Goal: Information Seeking & Learning: Learn about a topic

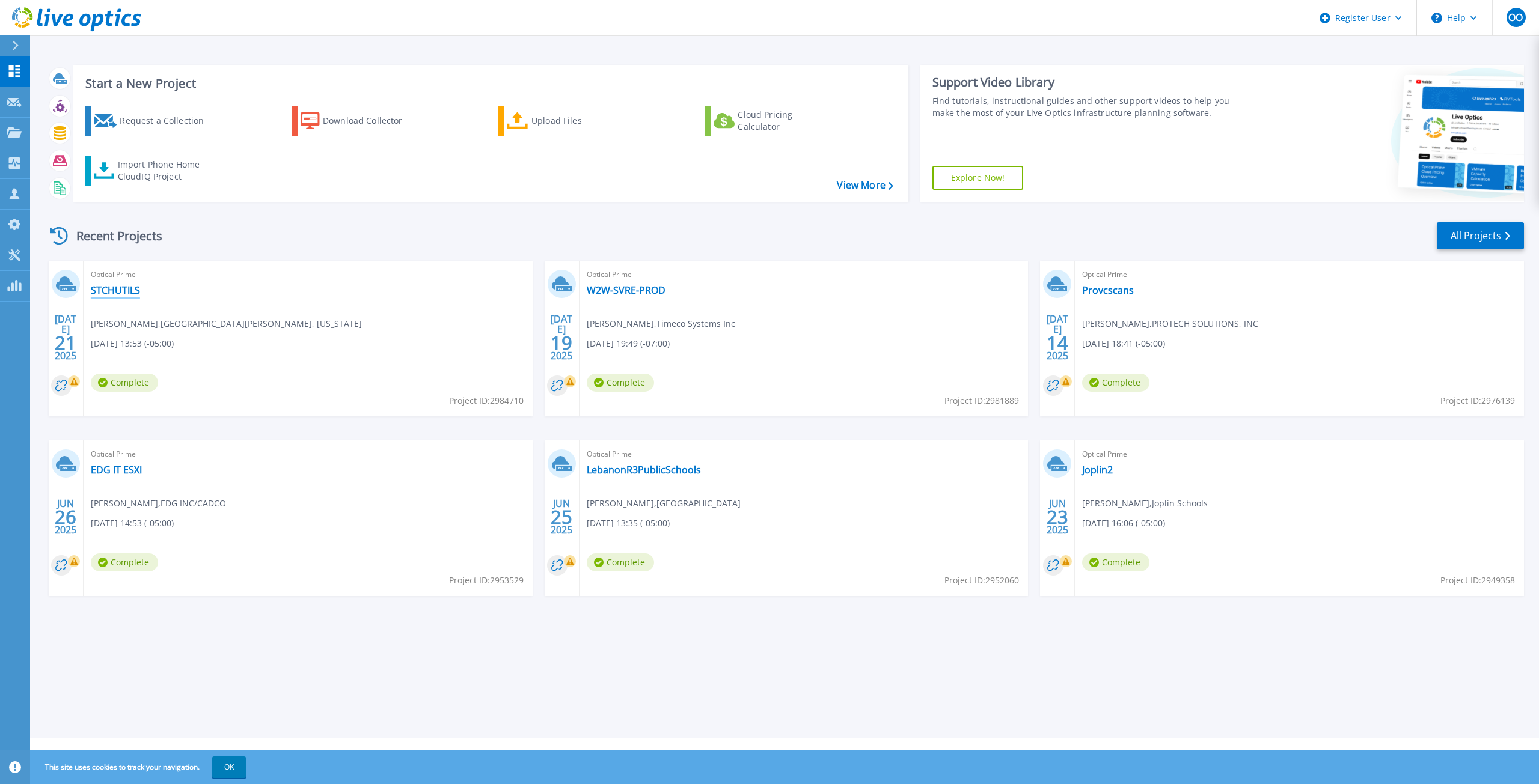
click at [116, 286] on link "STCHUTILS" at bounding box center [115, 290] width 49 height 12
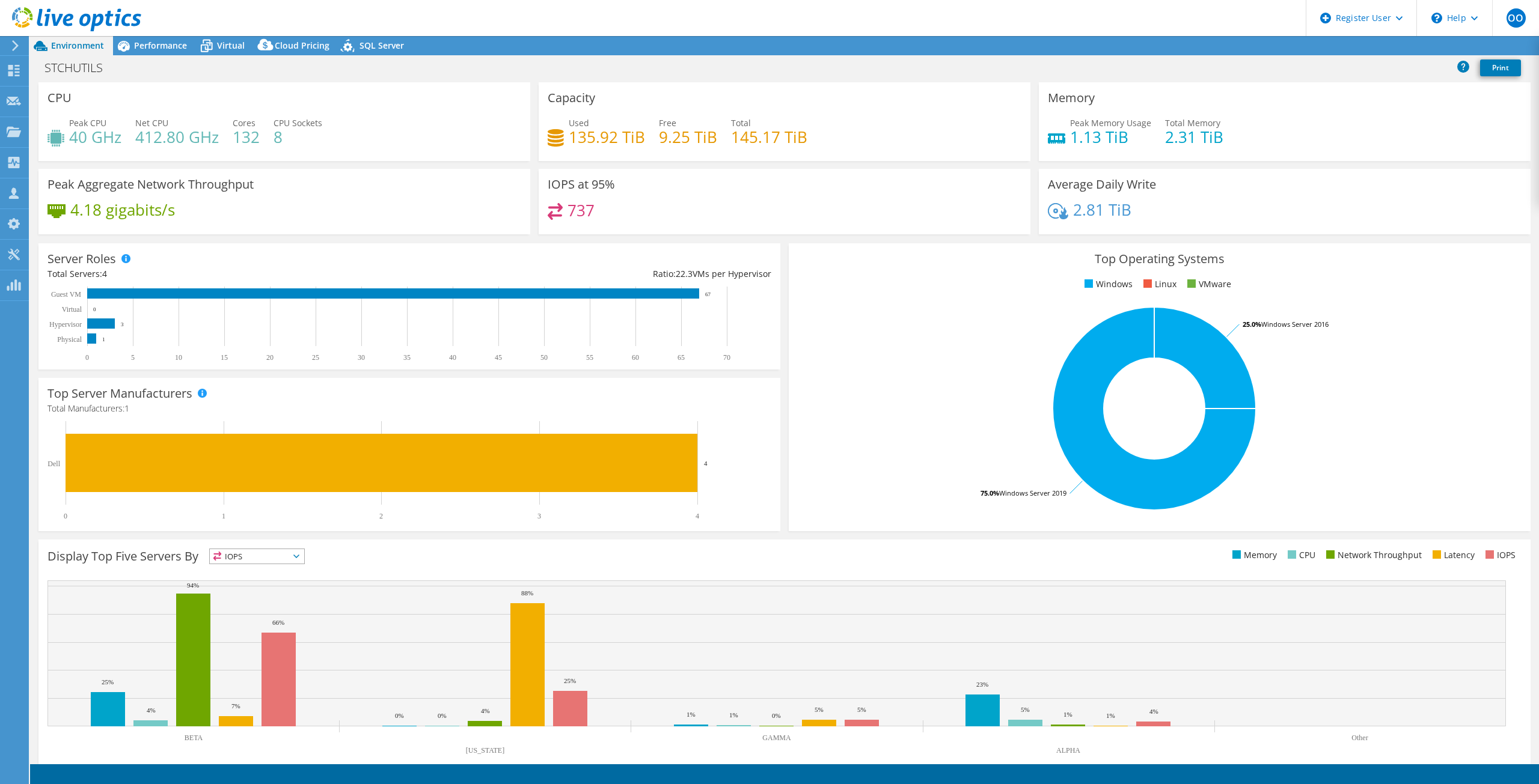
select select "USD"
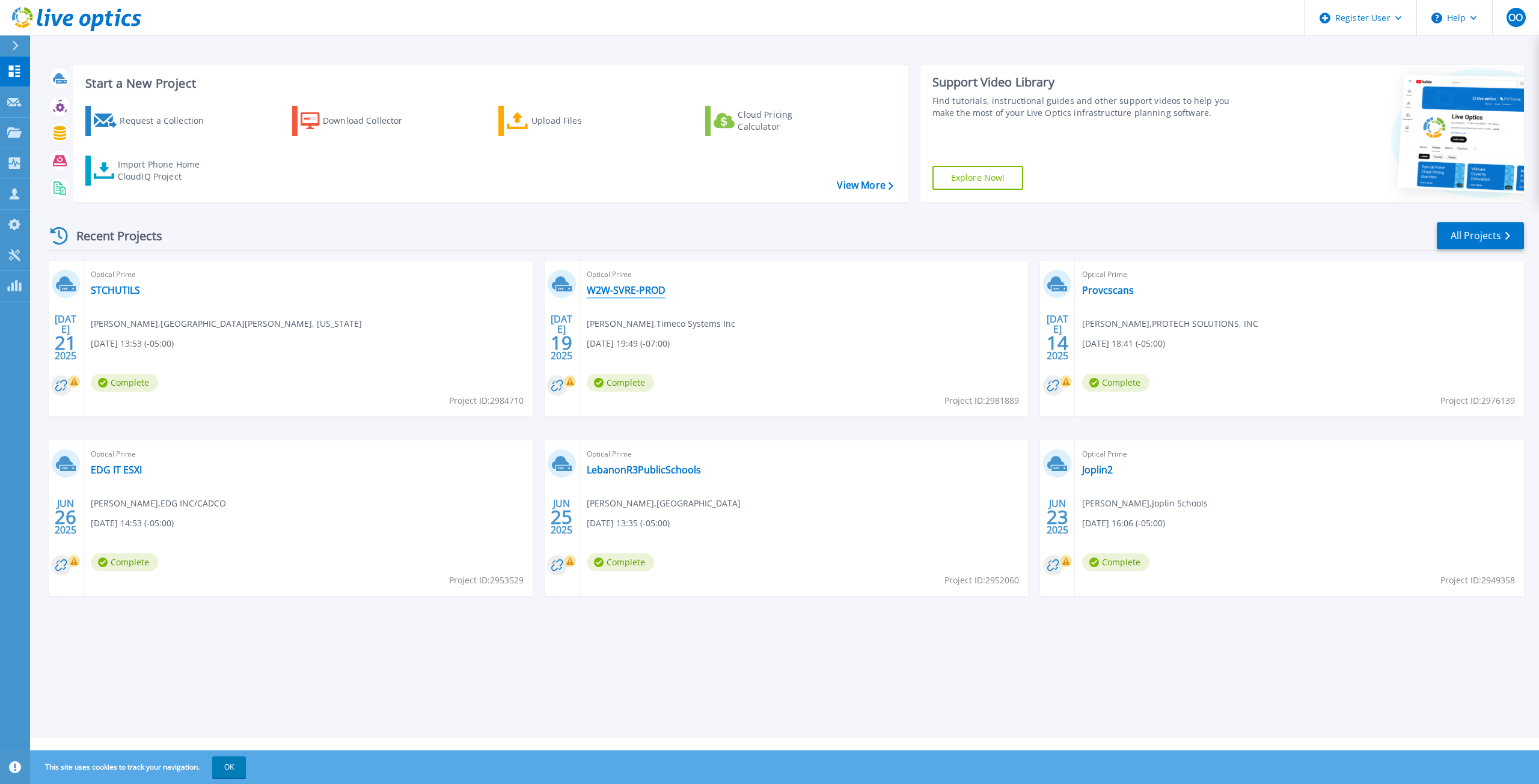
click at [657, 292] on link "W2W-SVRE-PROD" at bounding box center [626, 290] width 79 height 12
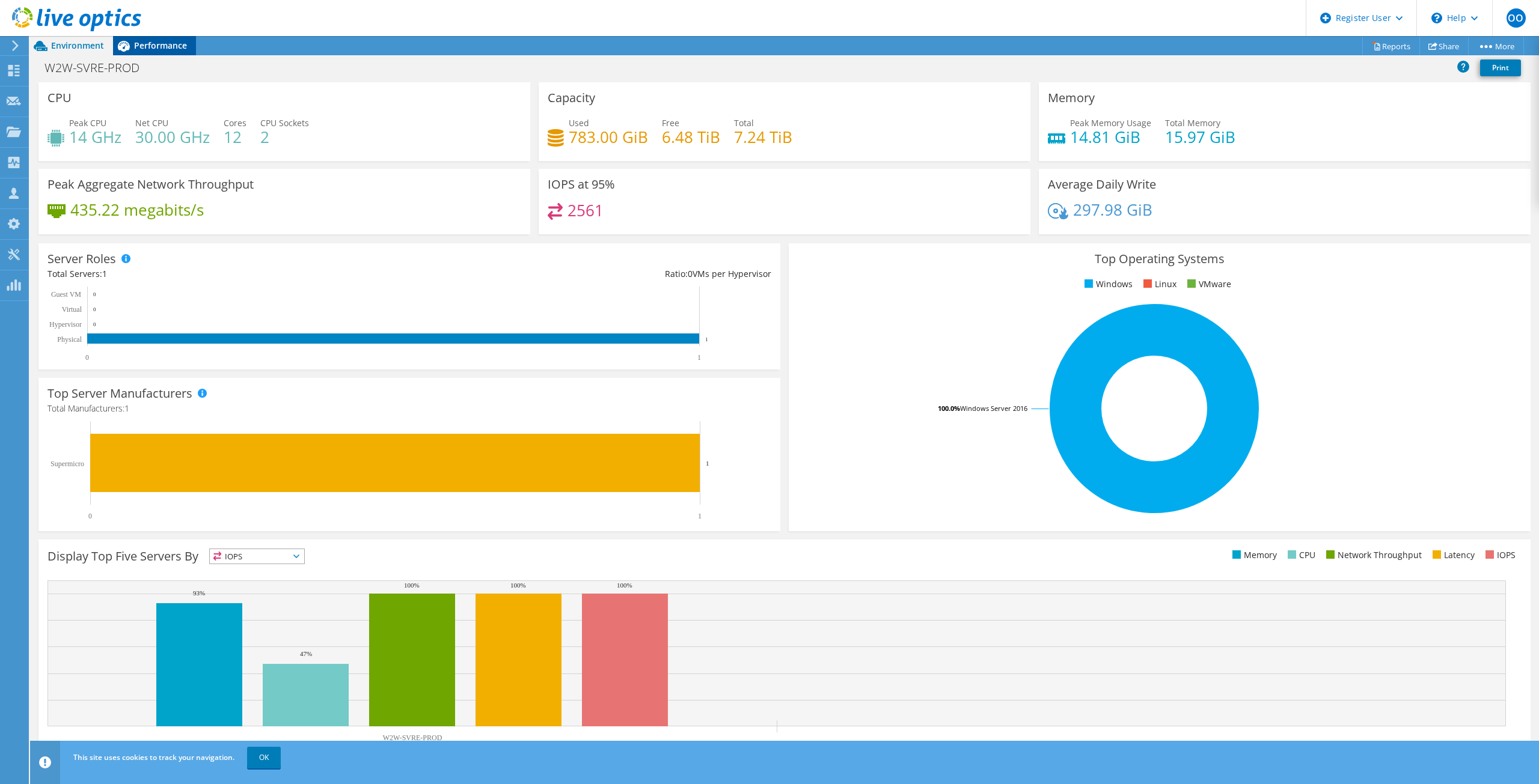
click at [143, 45] on span "Performance" at bounding box center [160, 45] width 53 height 11
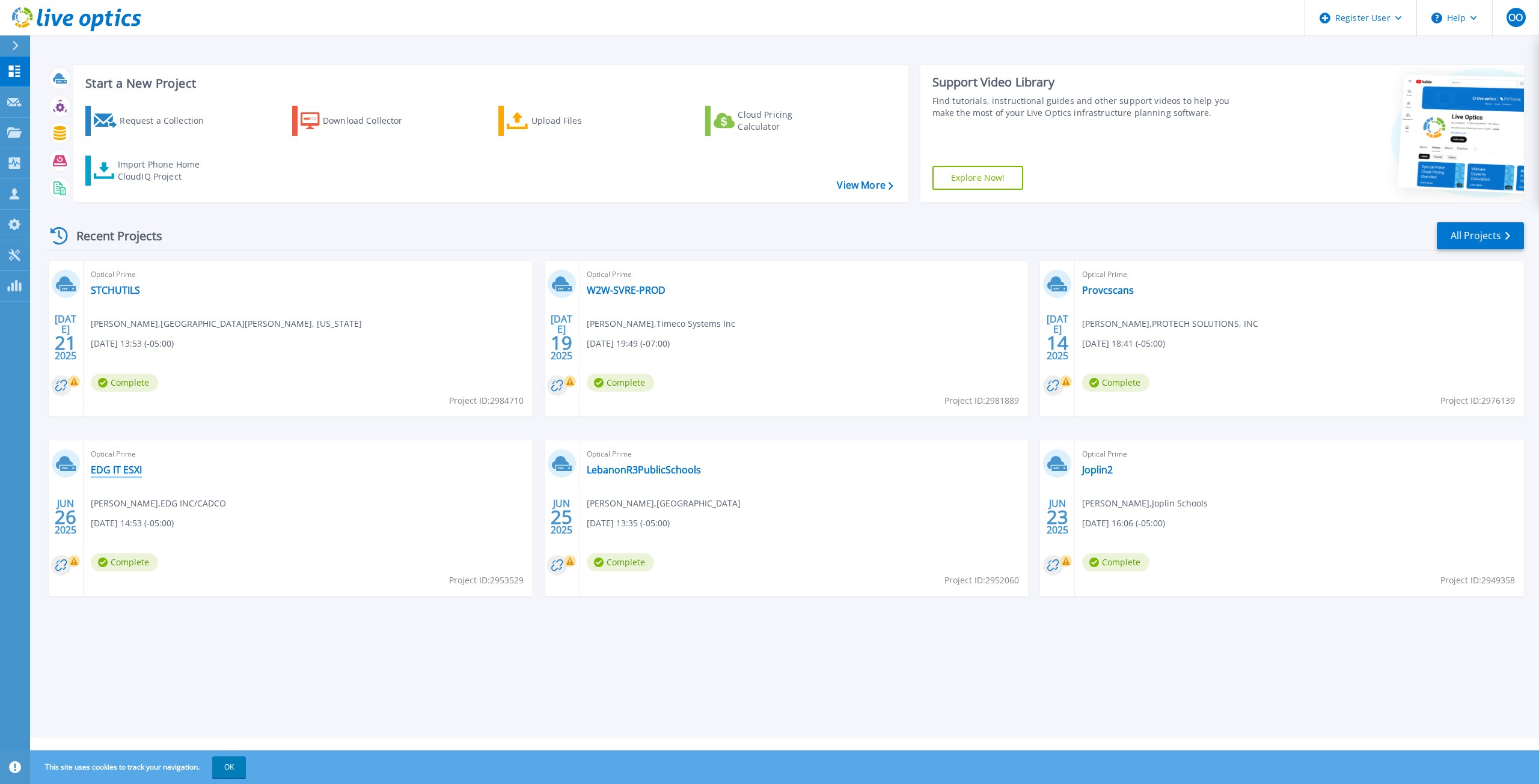
click at [121, 473] on link "EDG IT ESXI" at bounding box center [116, 470] width 51 height 12
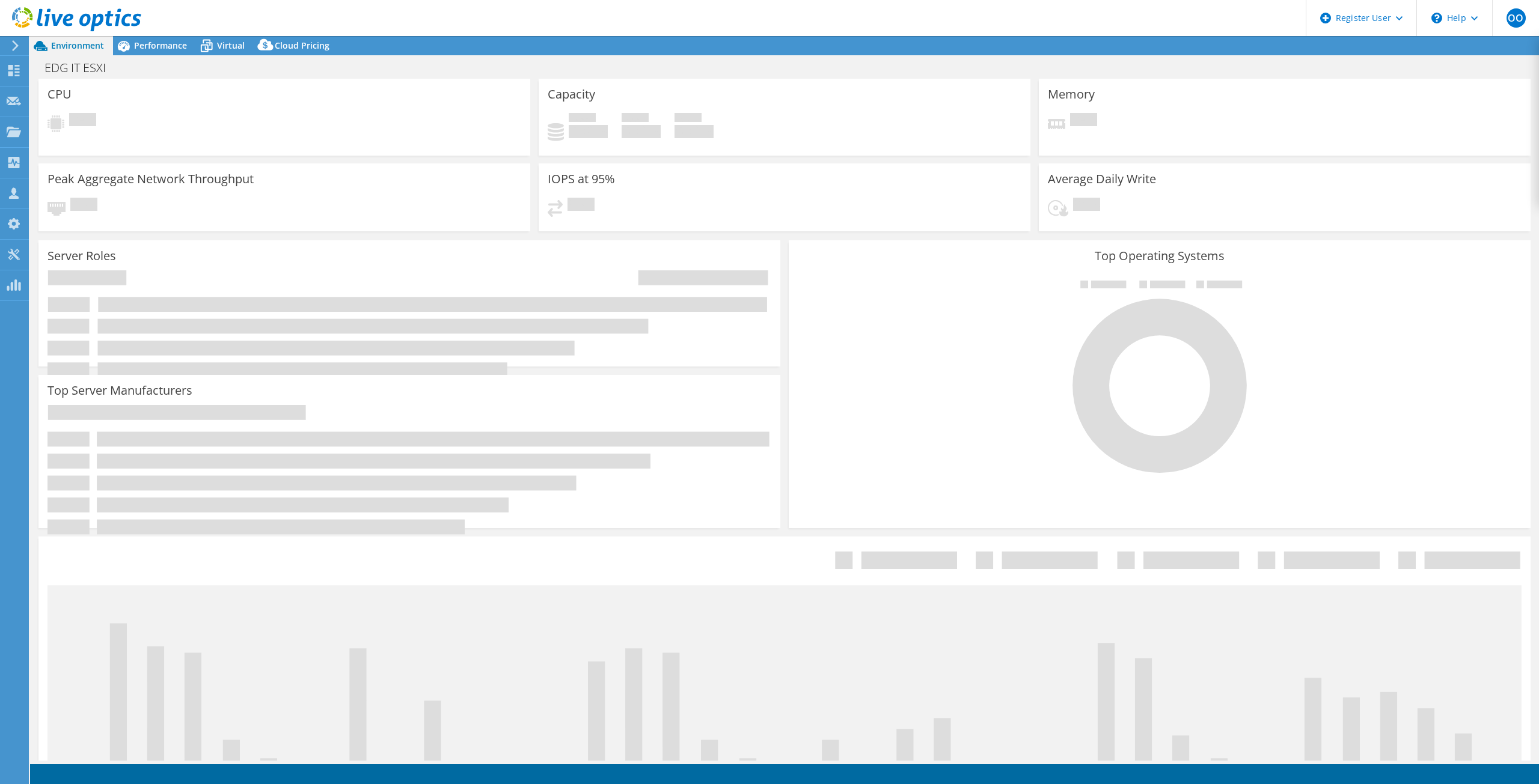
select select "USD"
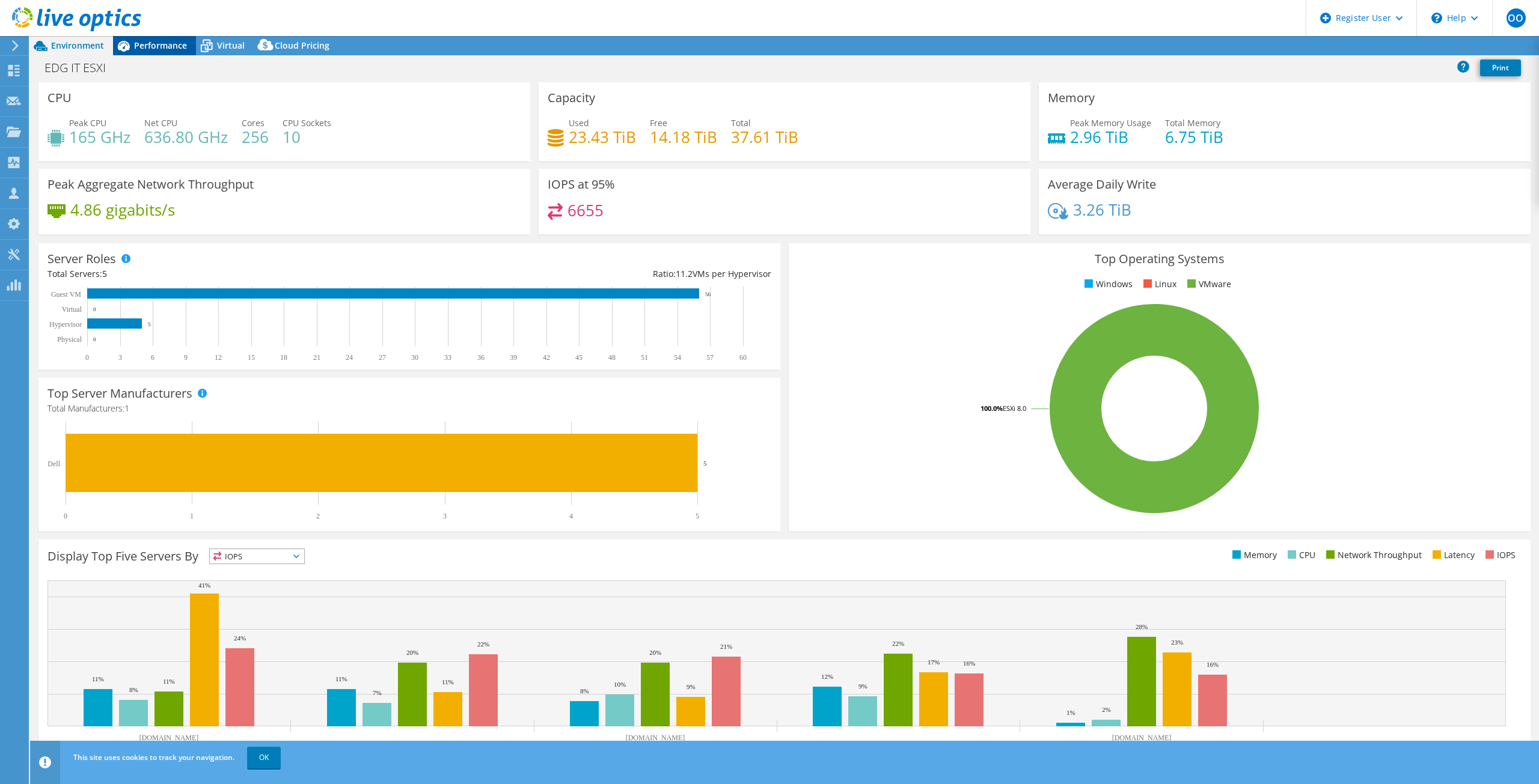
click at [157, 47] on span "Performance" at bounding box center [160, 45] width 53 height 11
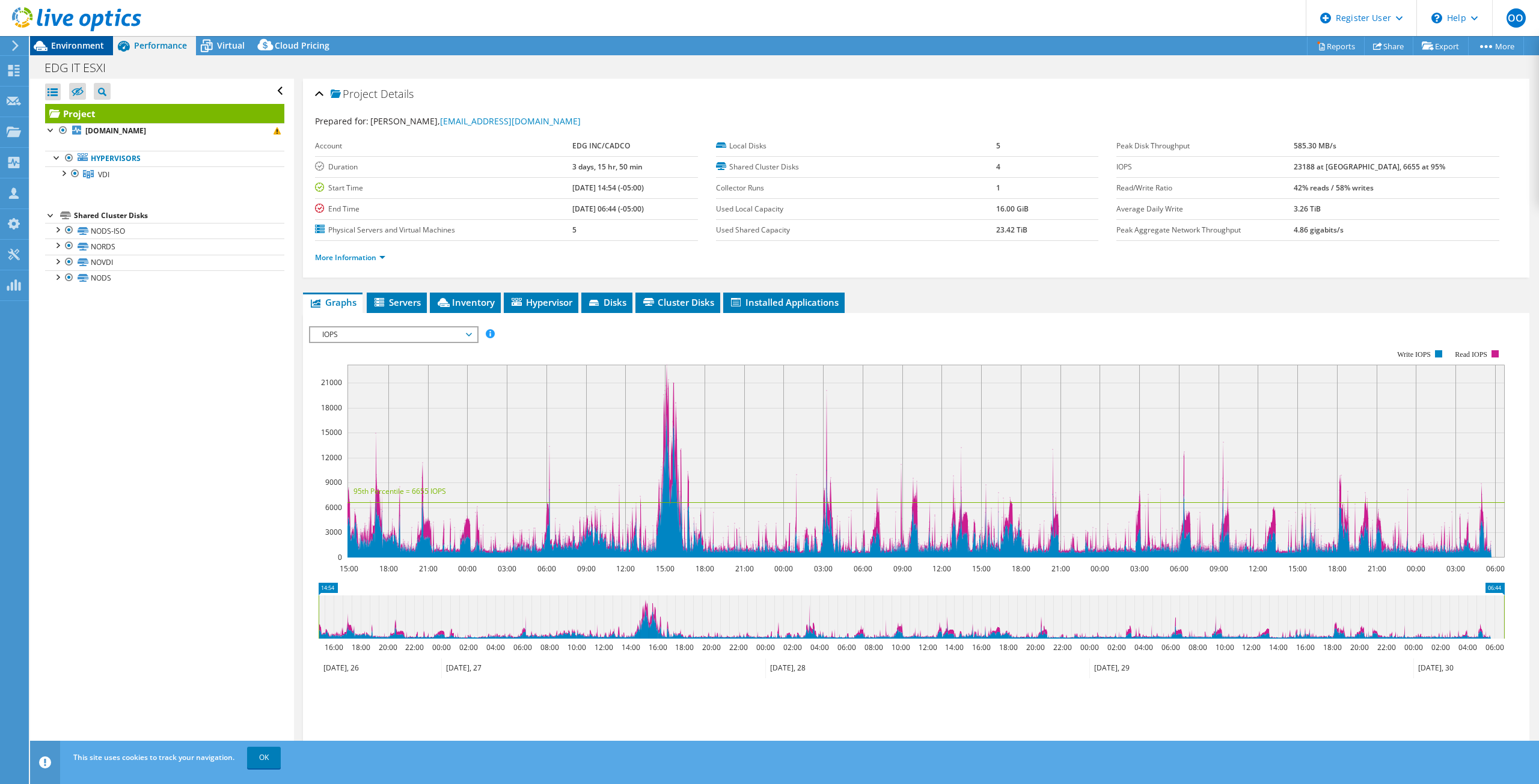
click at [45, 46] on icon at bounding box center [41, 46] width 14 height 10
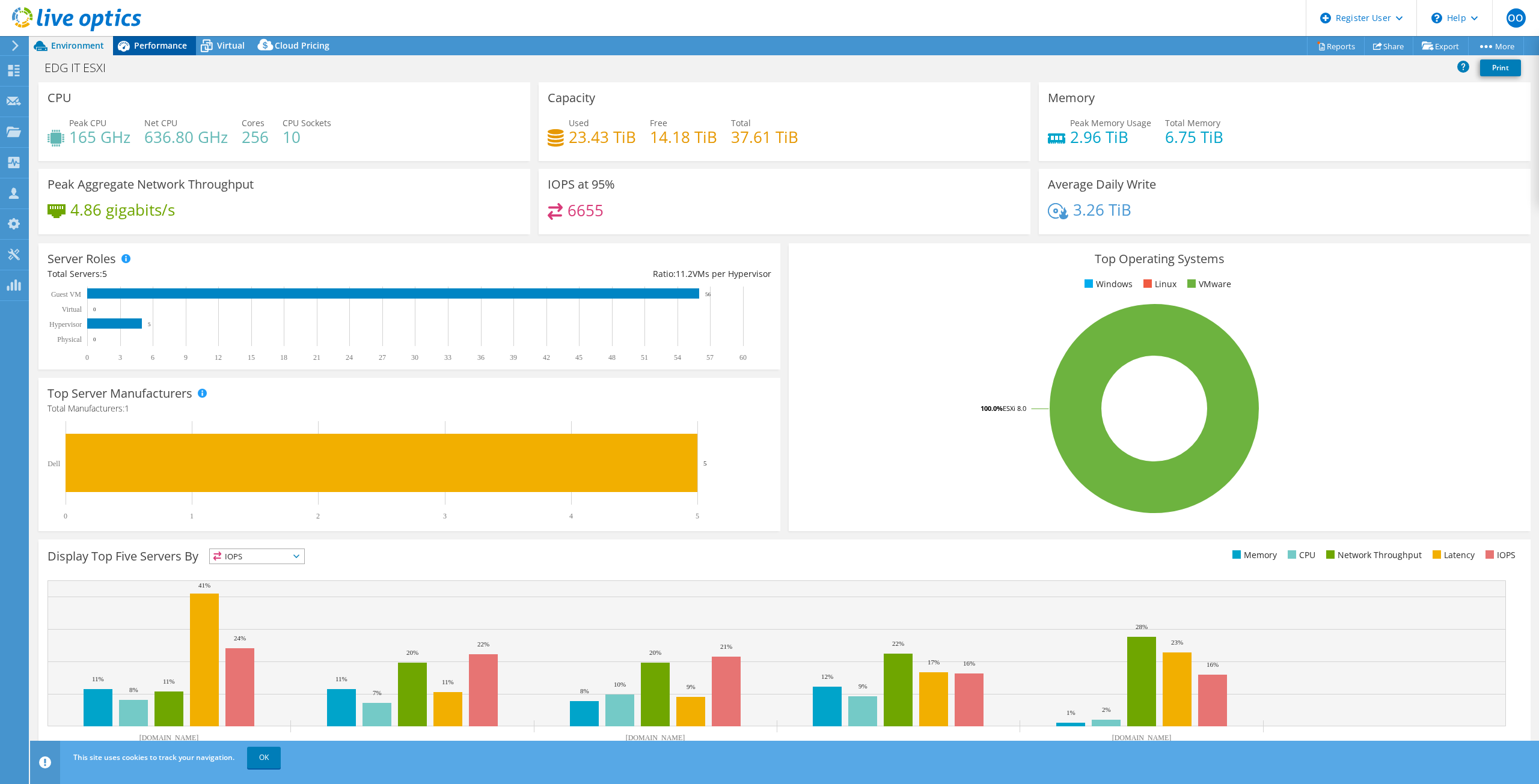
click at [151, 47] on span "Performance" at bounding box center [160, 45] width 53 height 11
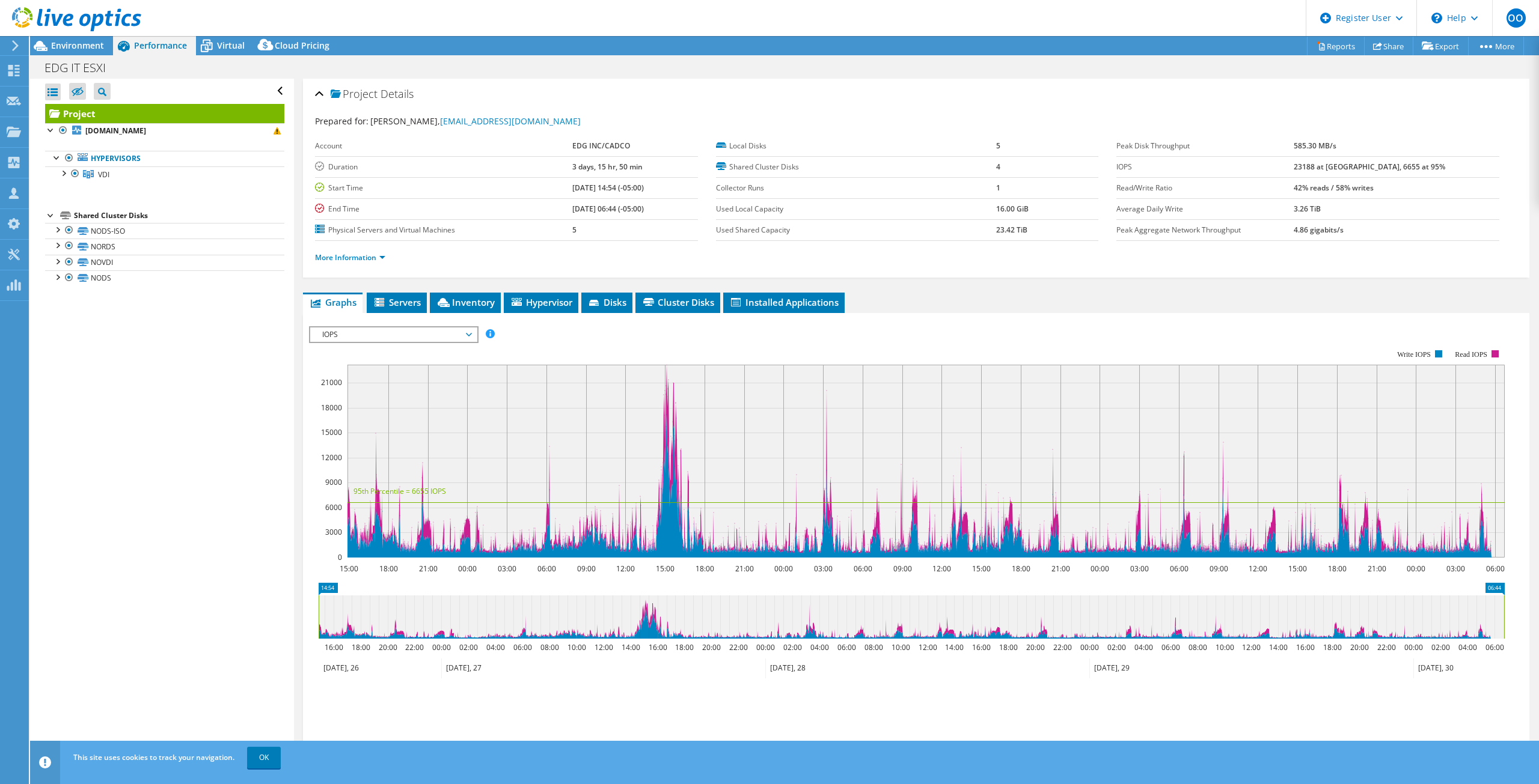
scroll to position [59, 0]
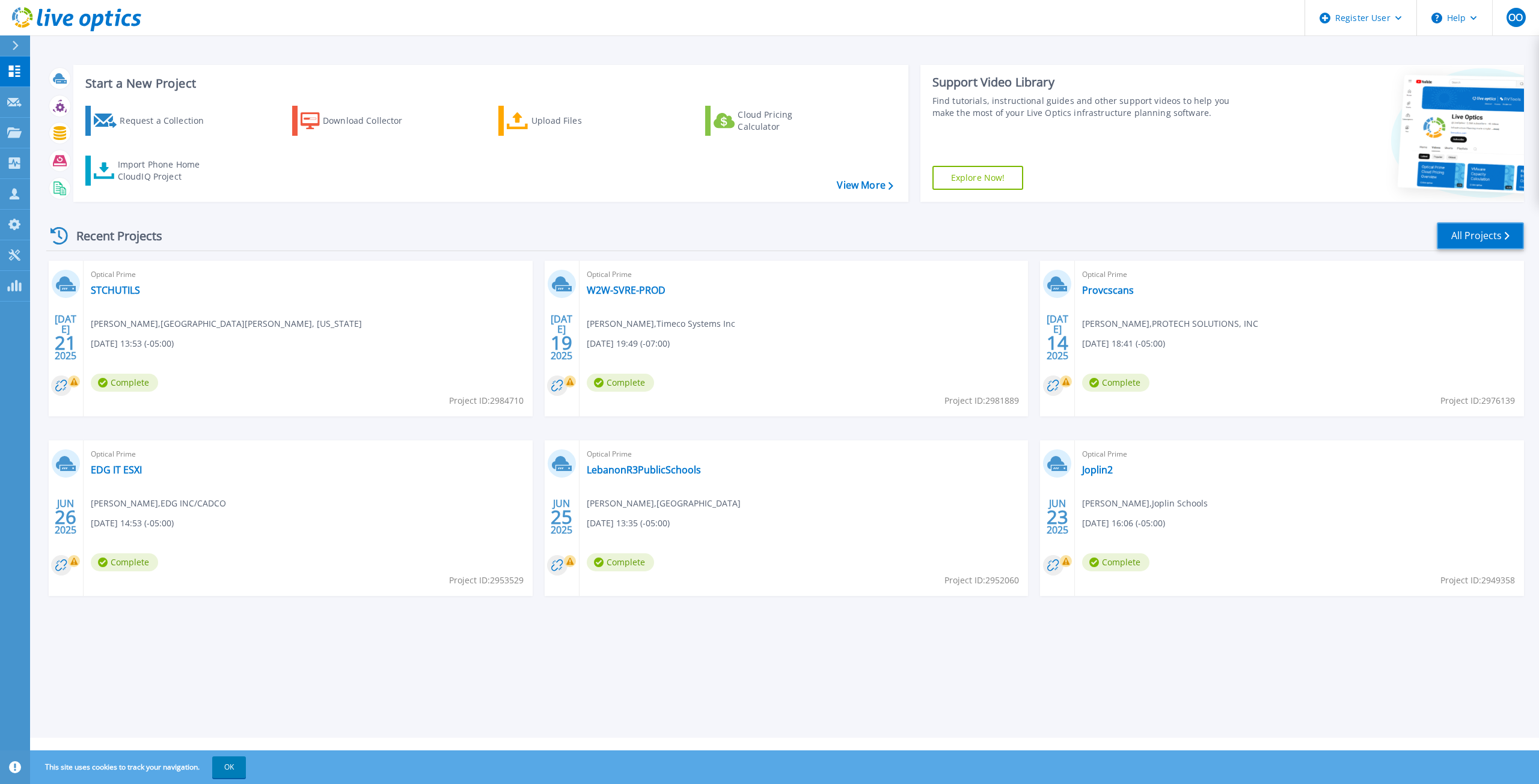
click at [1469, 231] on link "All Projects" at bounding box center [1480, 236] width 87 height 27
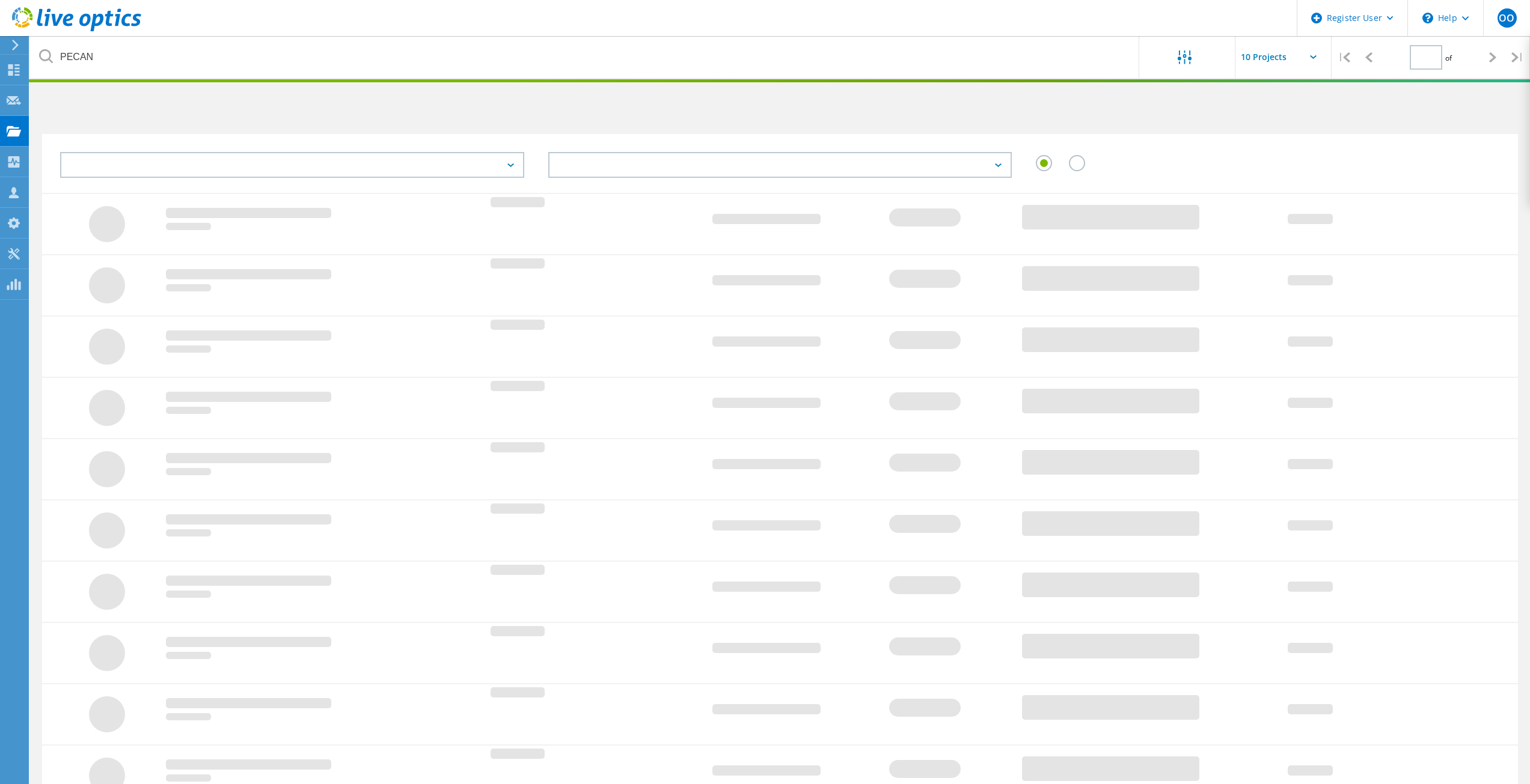
type input "1"
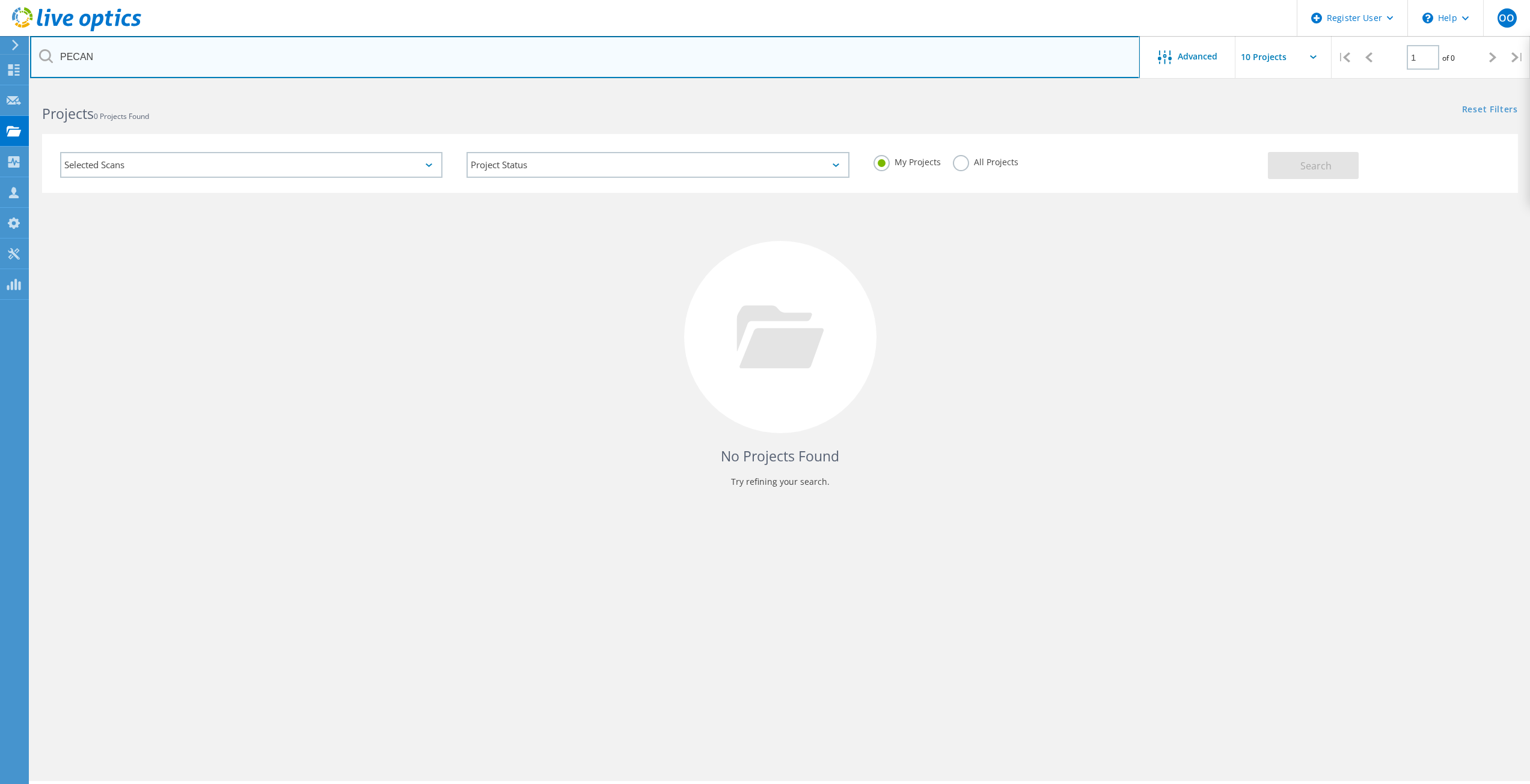
click at [79, 60] on input "PECAN" at bounding box center [584, 57] width 1110 height 42
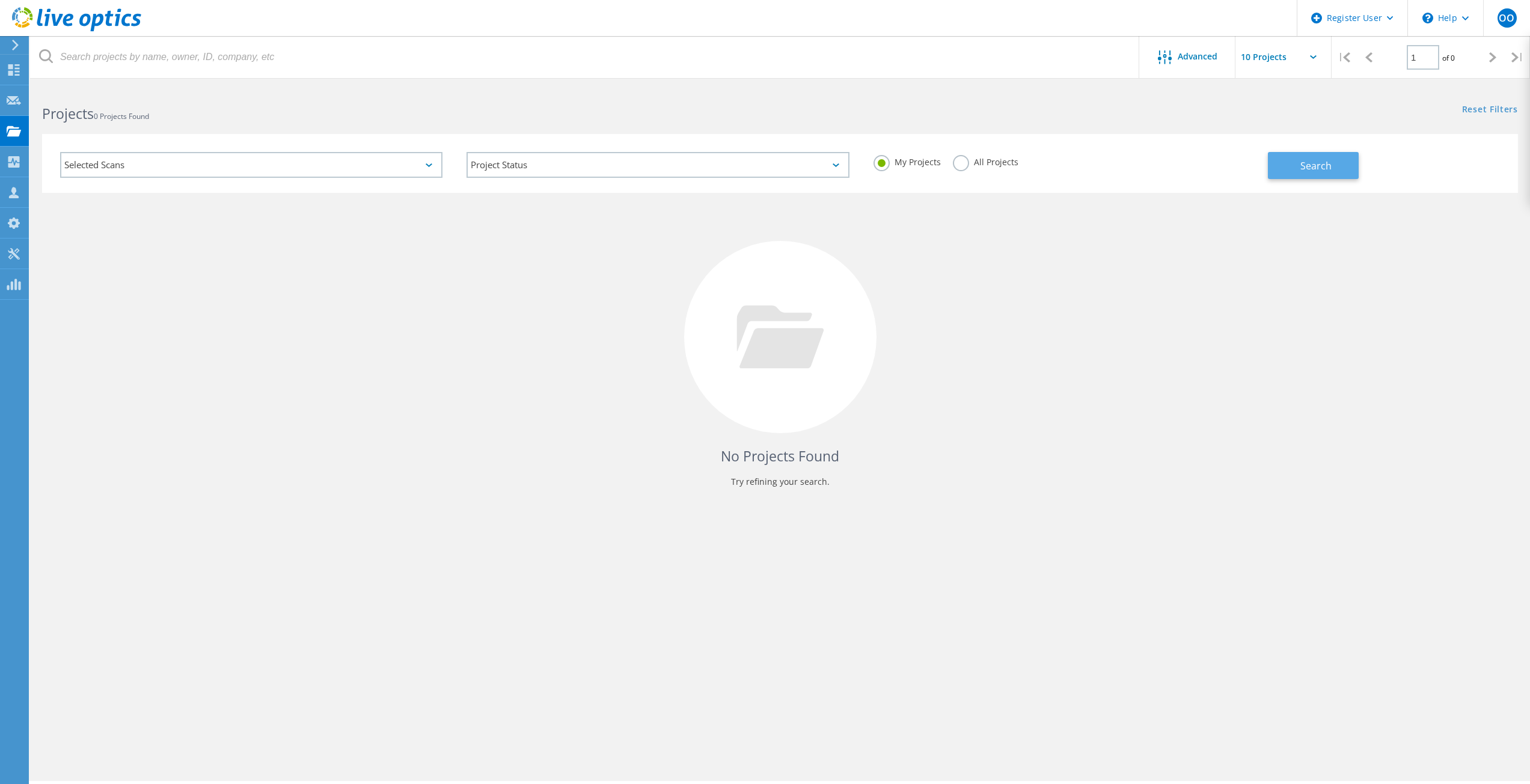
click at [1302, 172] on button "Search" at bounding box center [1313, 165] width 91 height 27
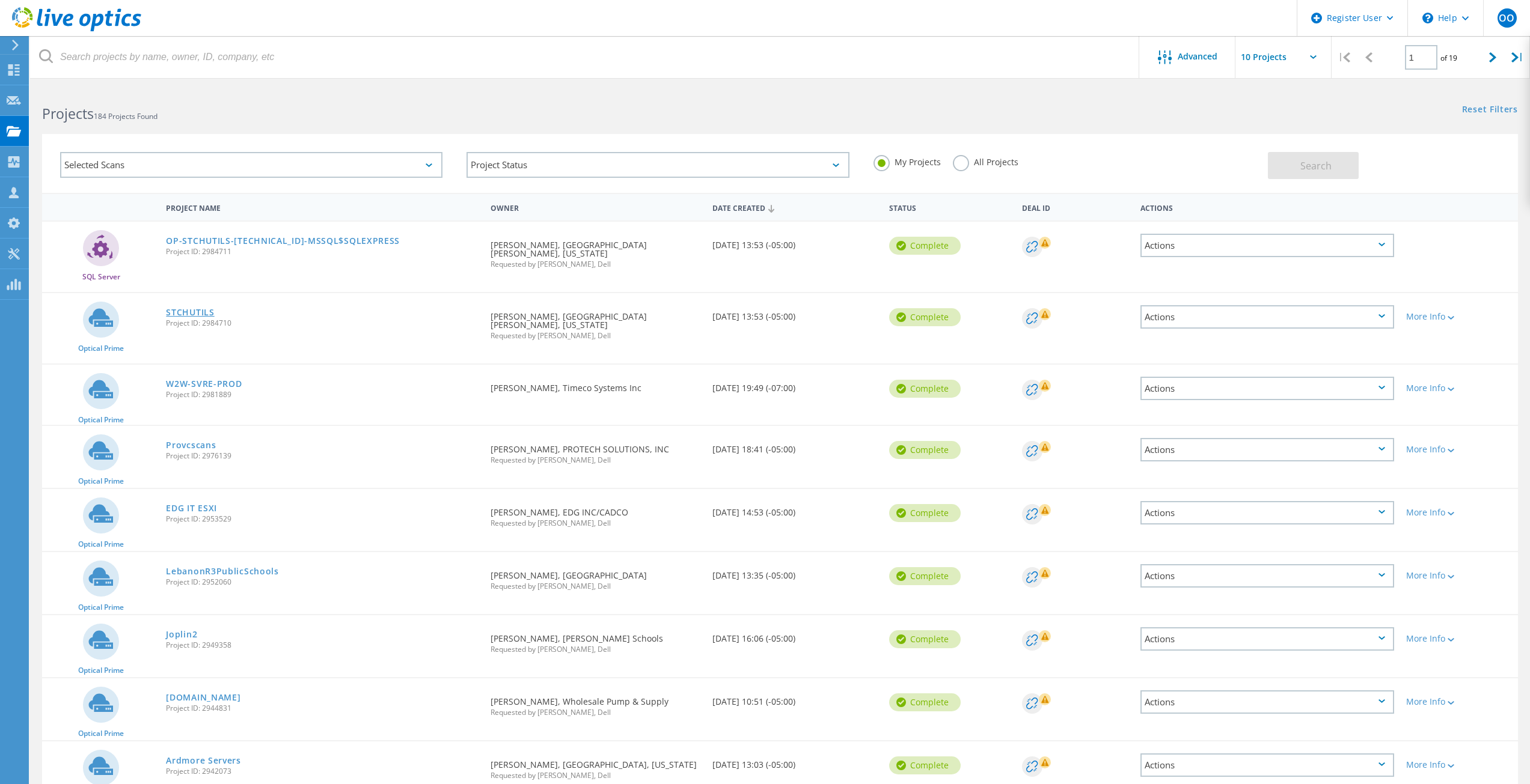
click at [190, 308] on link "STCHUTILS" at bounding box center [190, 312] width 48 height 8
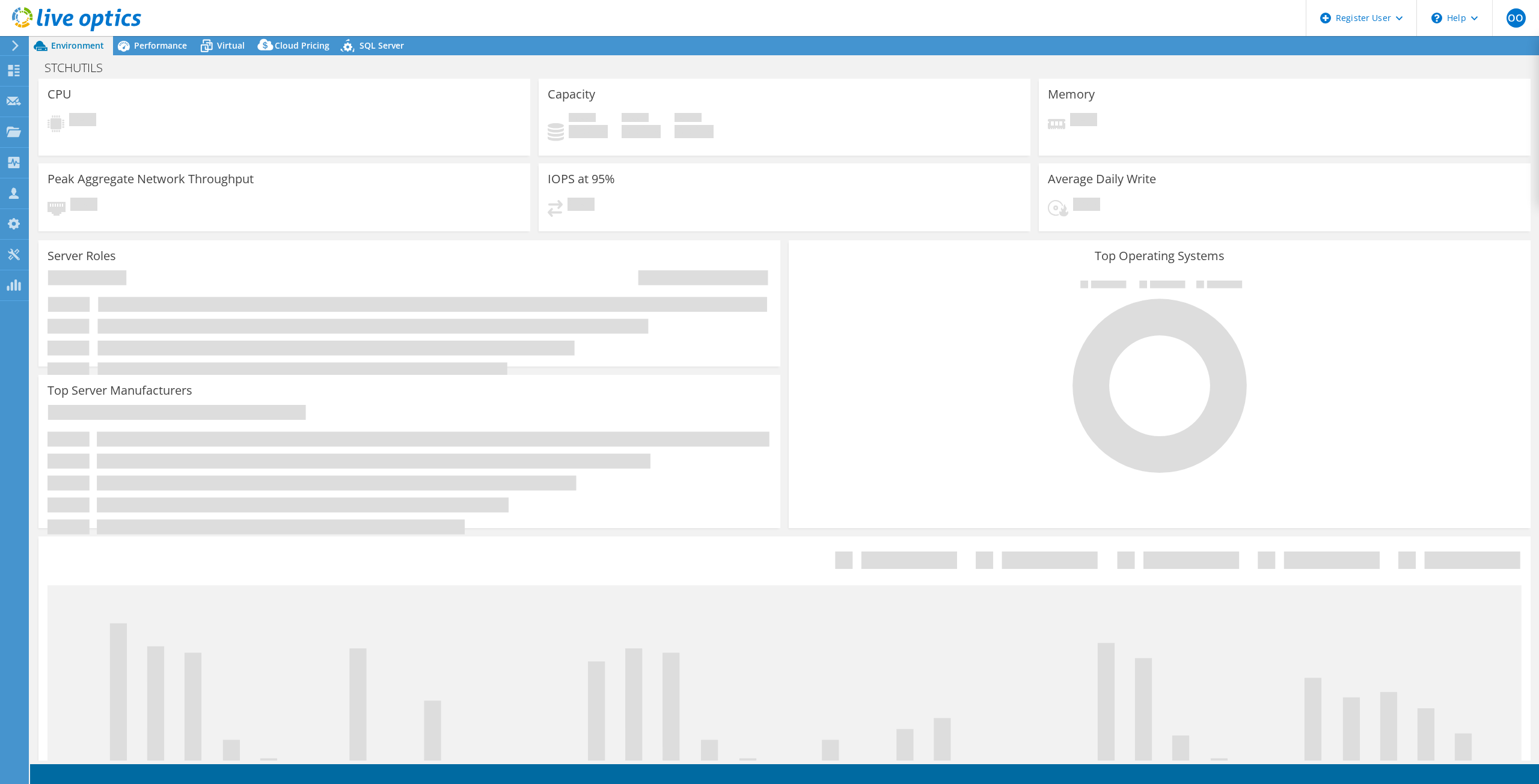
select select "USD"
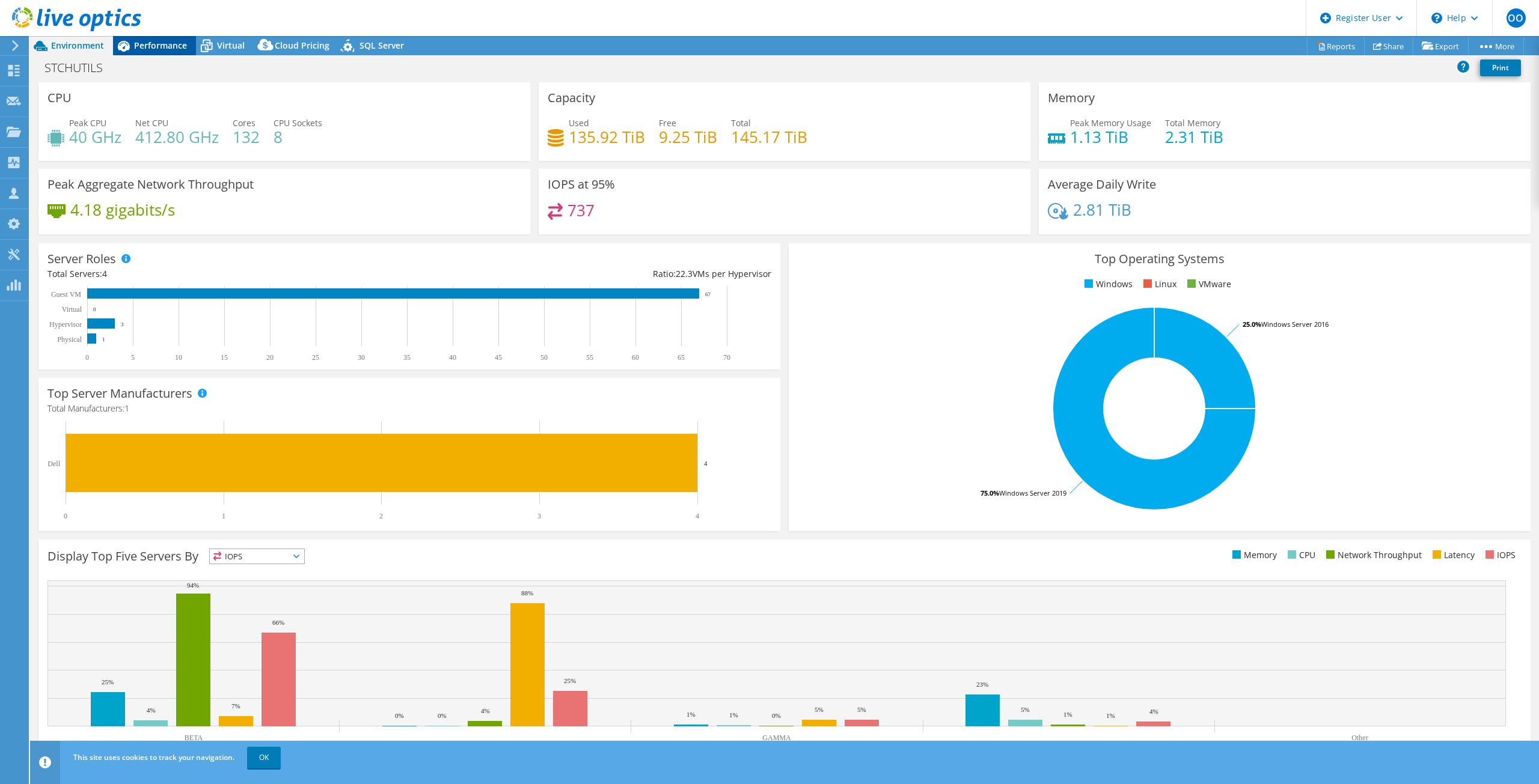
click at [170, 41] on span "Performance" at bounding box center [160, 45] width 53 height 11
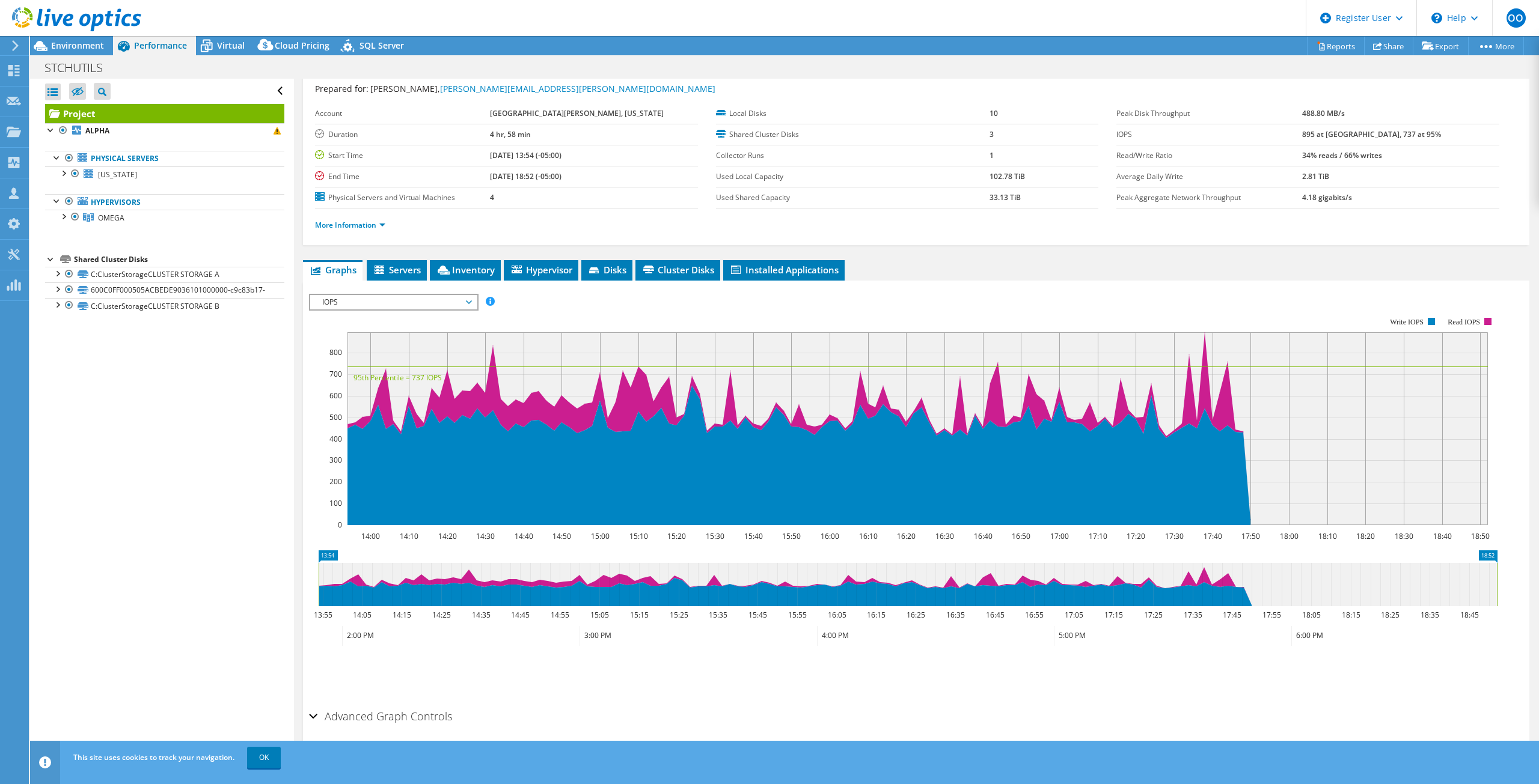
scroll to position [59, 0]
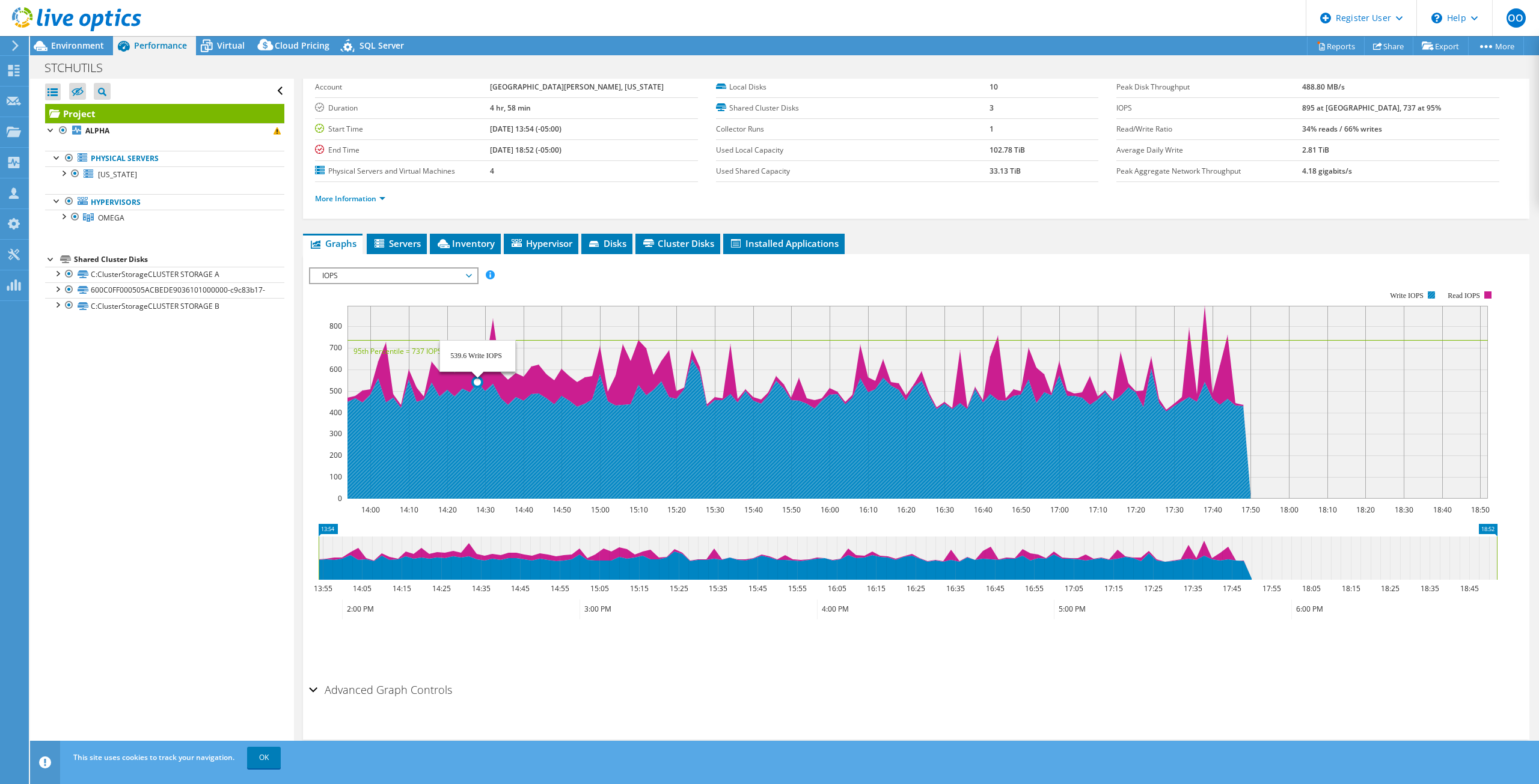
drag, startPoint x: 378, startPoint y: 449, endPoint x: 478, endPoint y: 472, distance: 102.6
click at [478, 472] on icon at bounding box center [795, 429] width 911 height 139
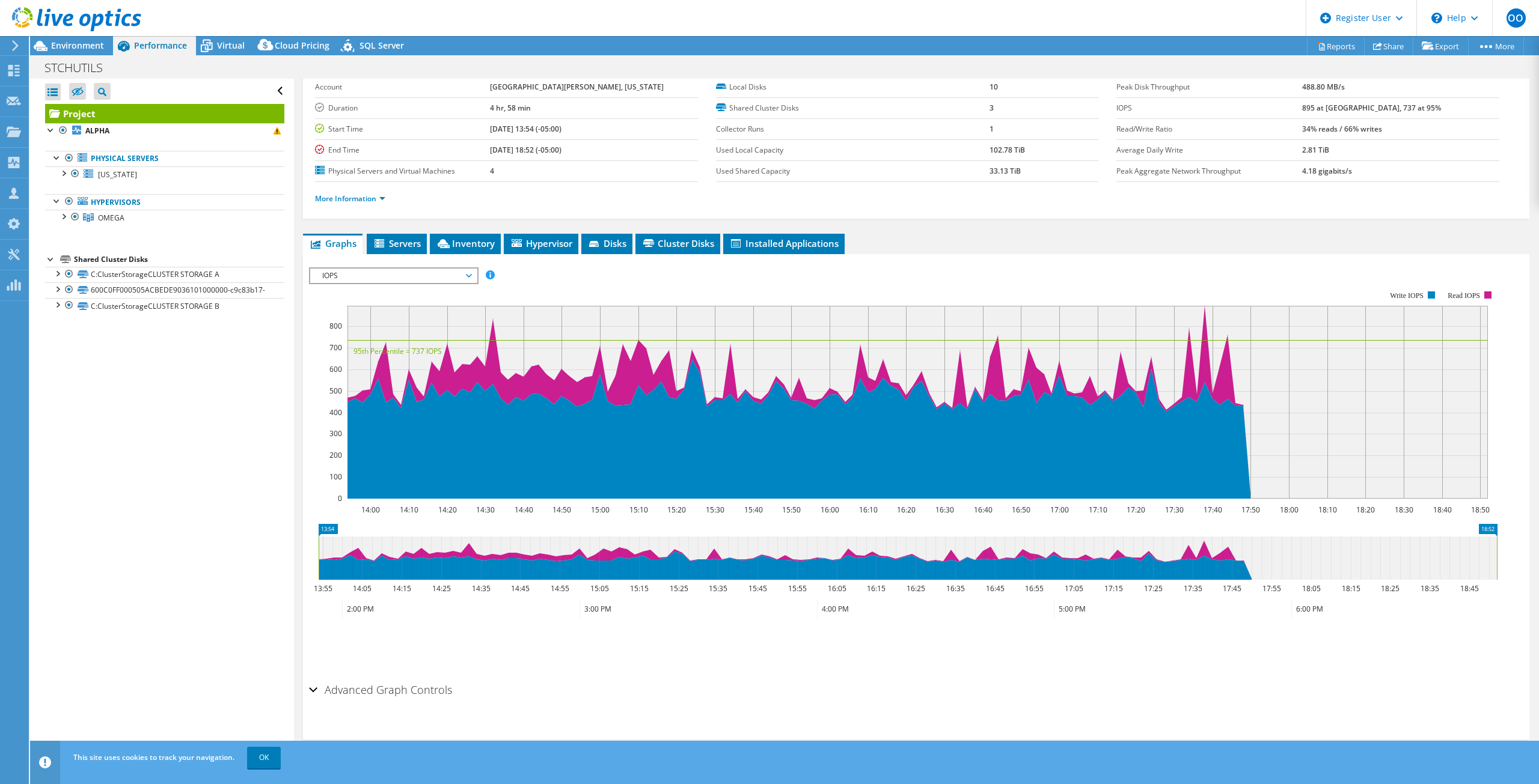
click at [384, 277] on span "IOPS" at bounding box center [393, 276] width 155 height 14
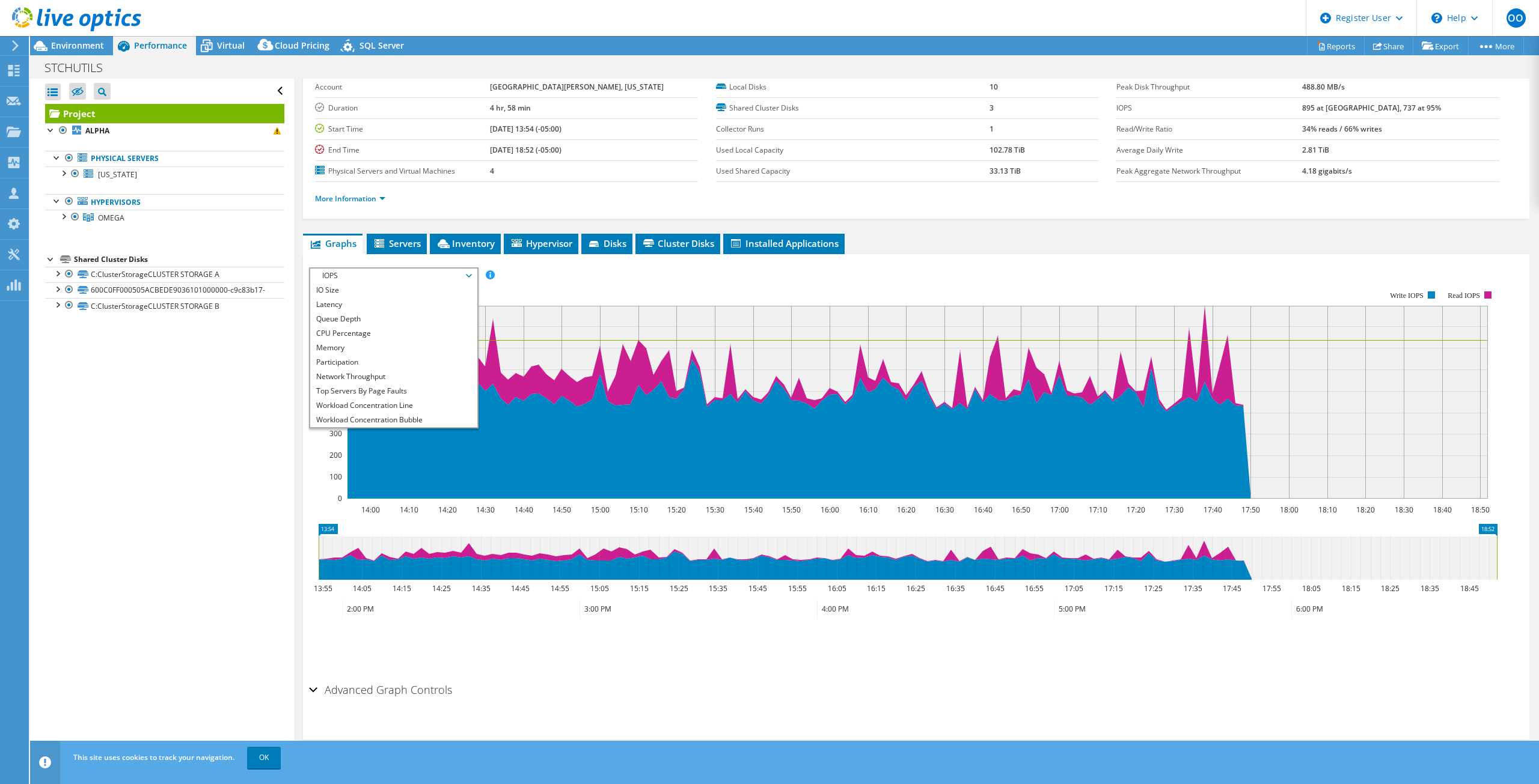
scroll to position [43, 0]
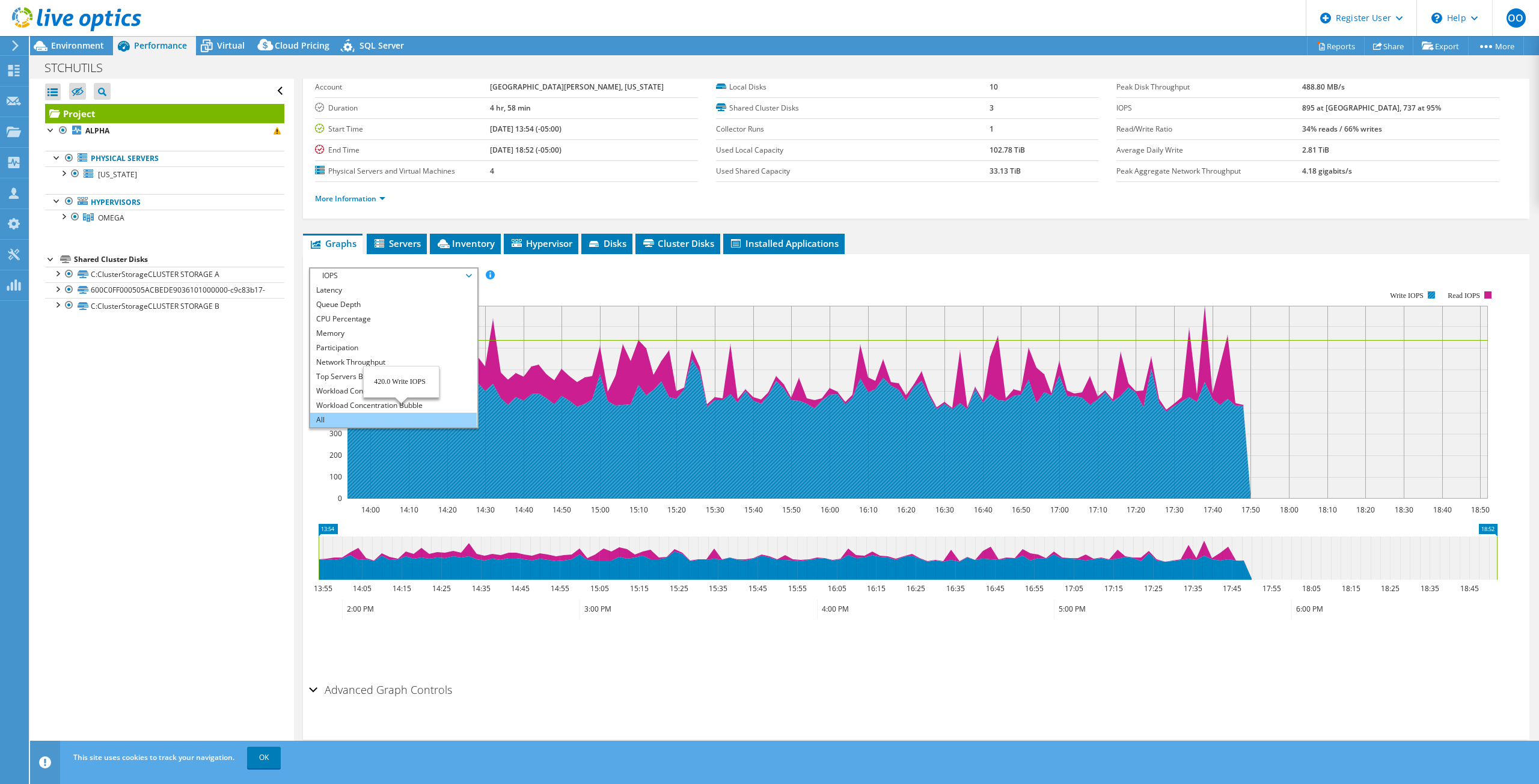
click at [380, 417] on li "All" at bounding box center [393, 419] width 166 height 14
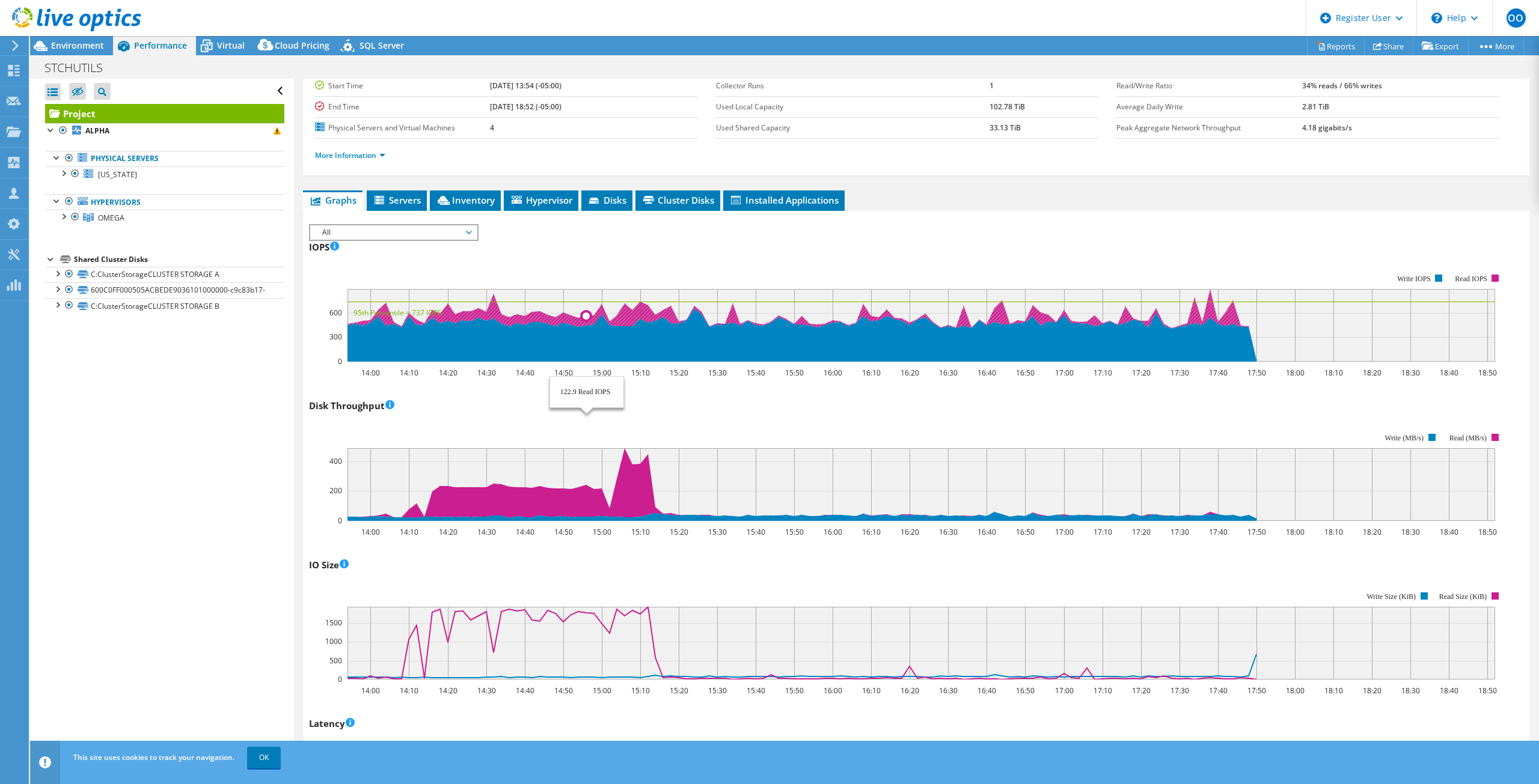
scroll to position [120, 0]
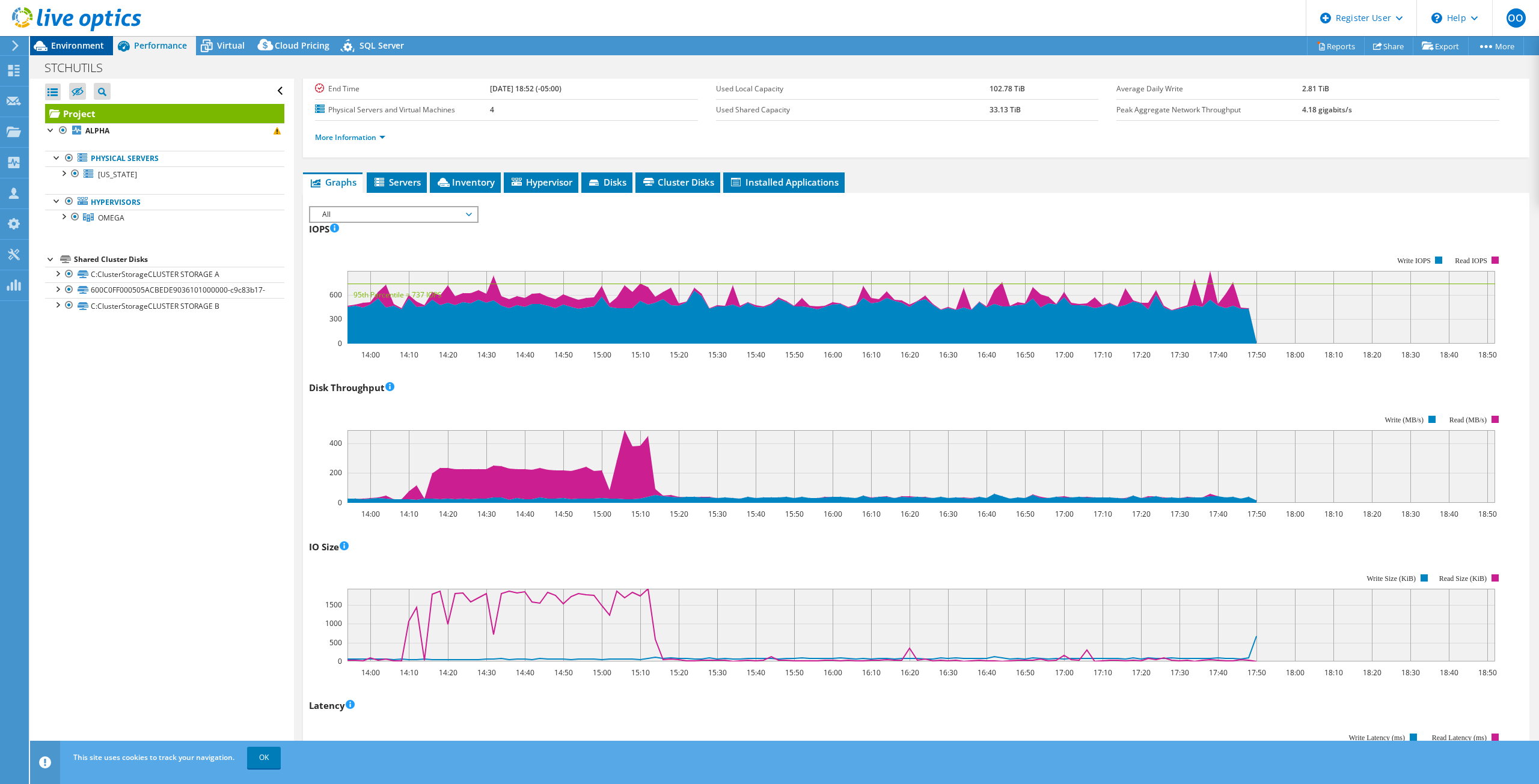
click at [78, 51] on div "Environment" at bounding box center [71, 45] width 83 height 19
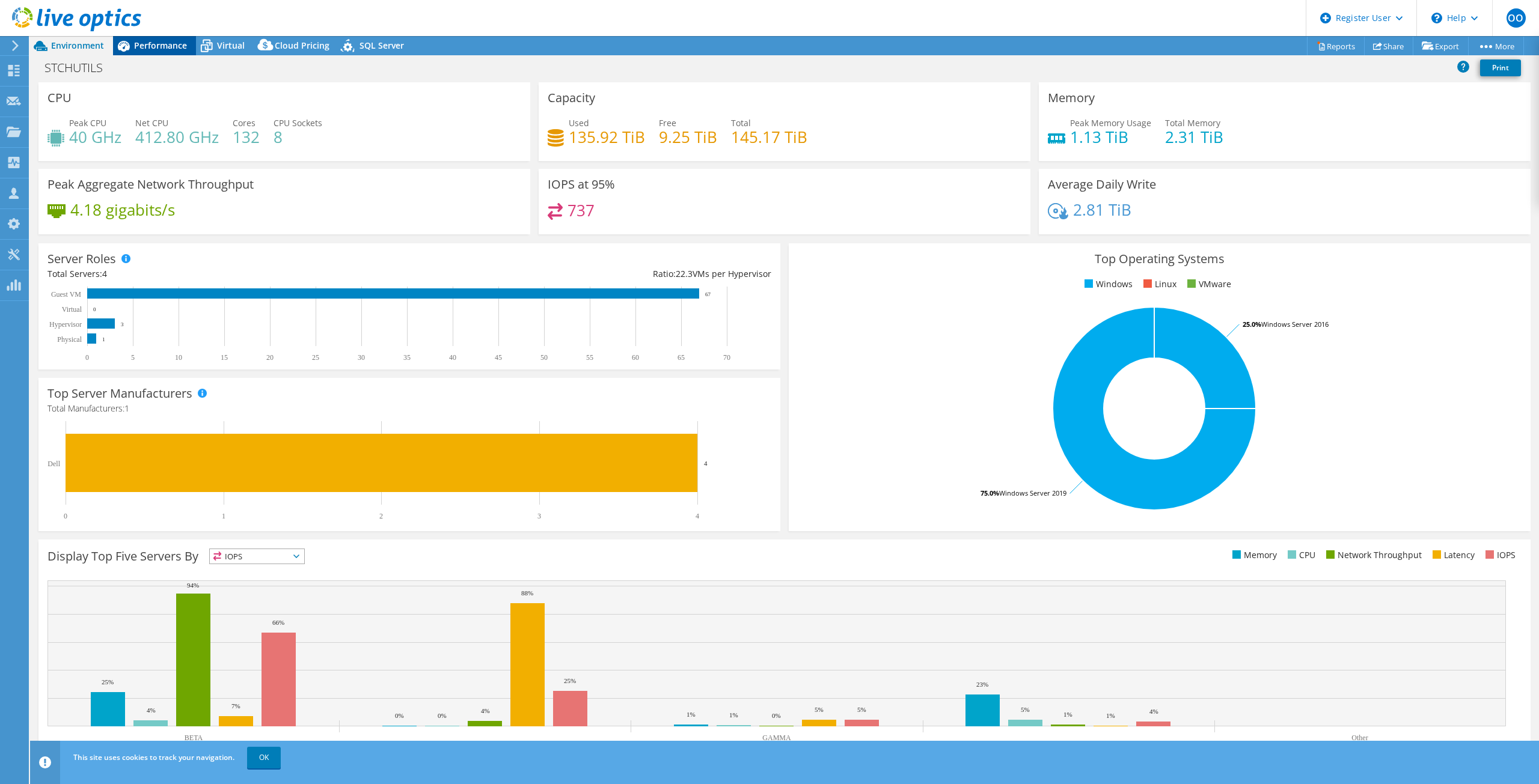
click at [137, 45] on span "Performance" at bounding box center [160, 45] width 53 height 11
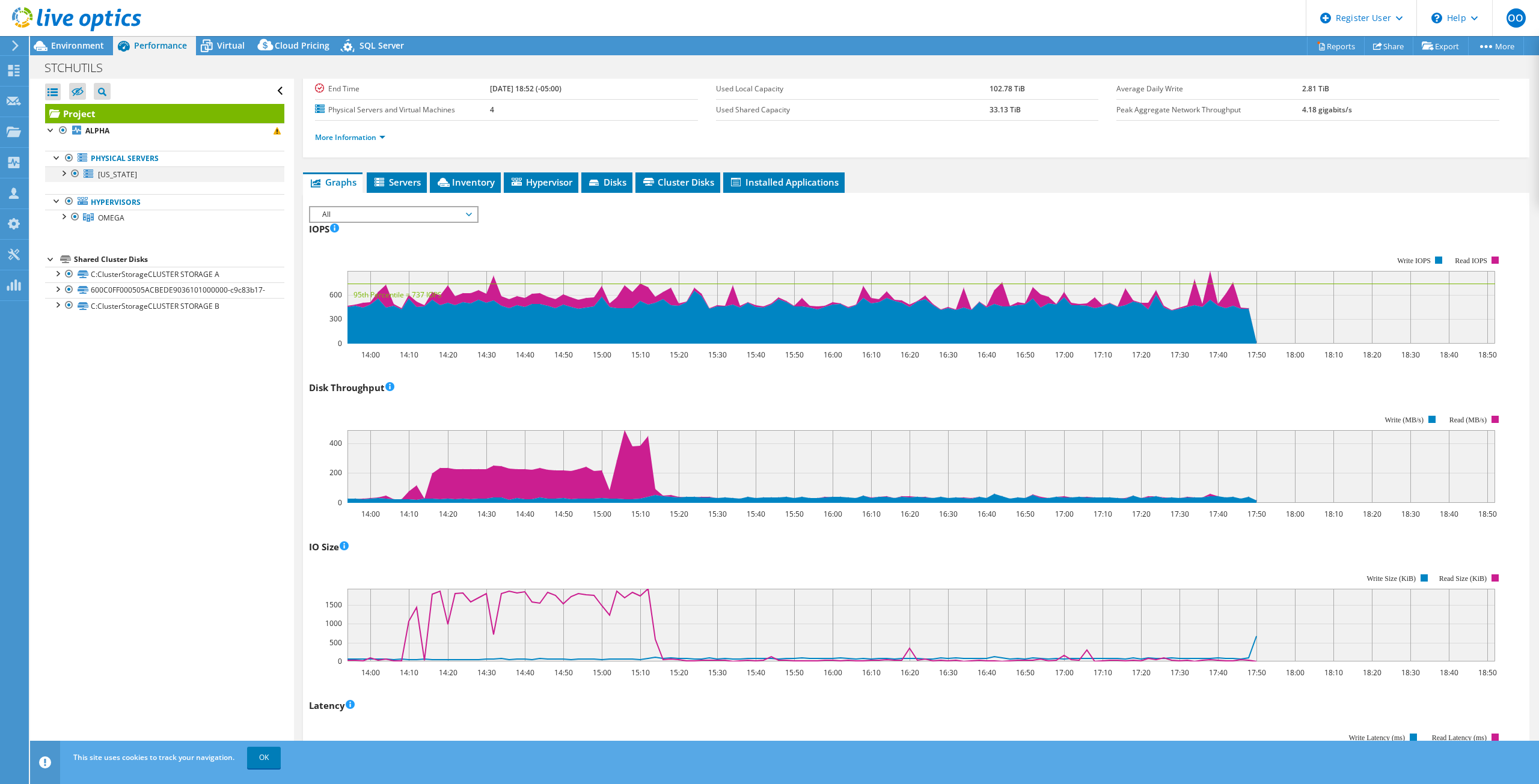
click at [68, 174] on div at bounding box center [64, 172] width 12 height 12
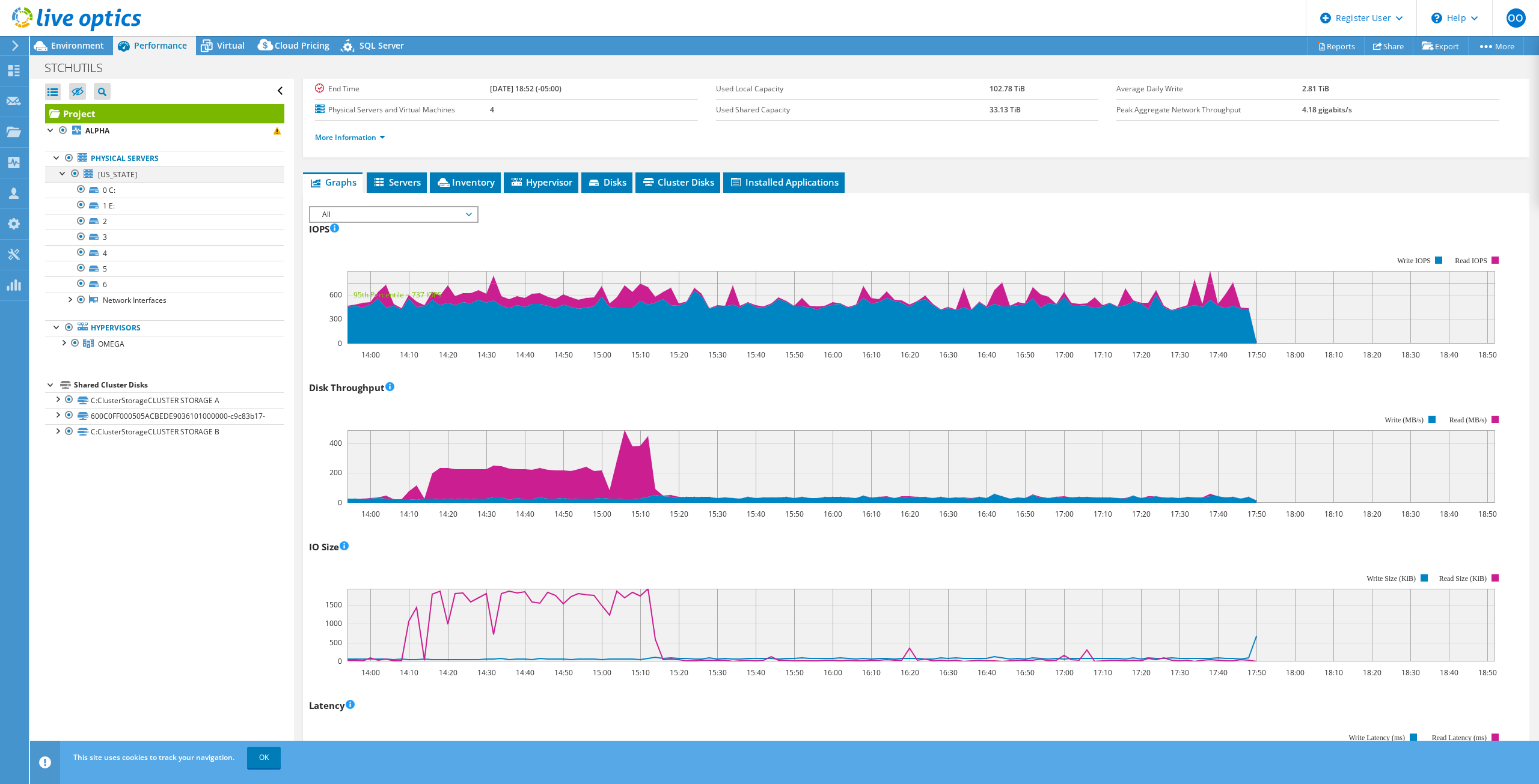
click at [67, 175] on div at bounding box center [64, 172] width 12 height 12
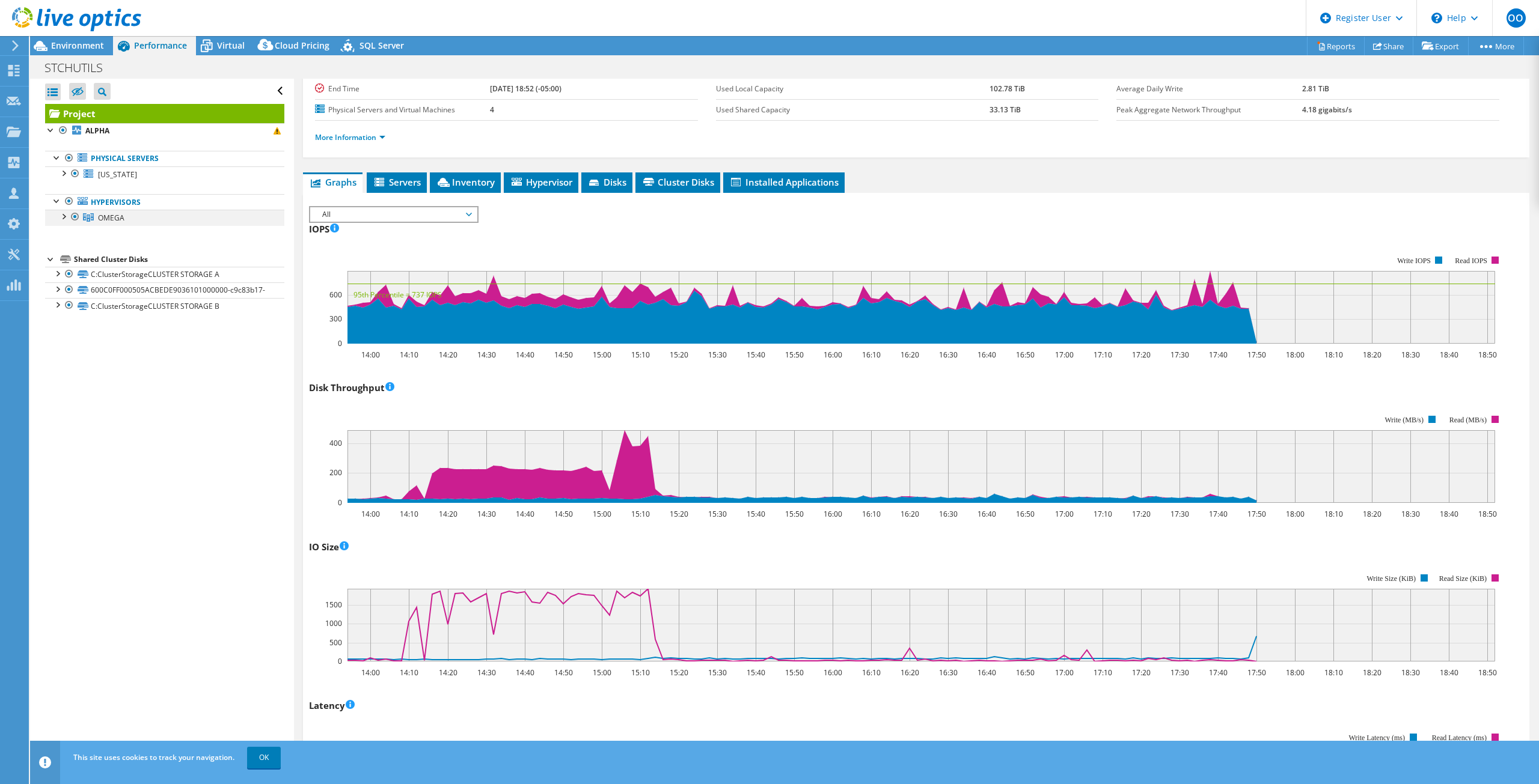
click at [66, 219] on div at bounding box center [64, 216] width 12 height 12
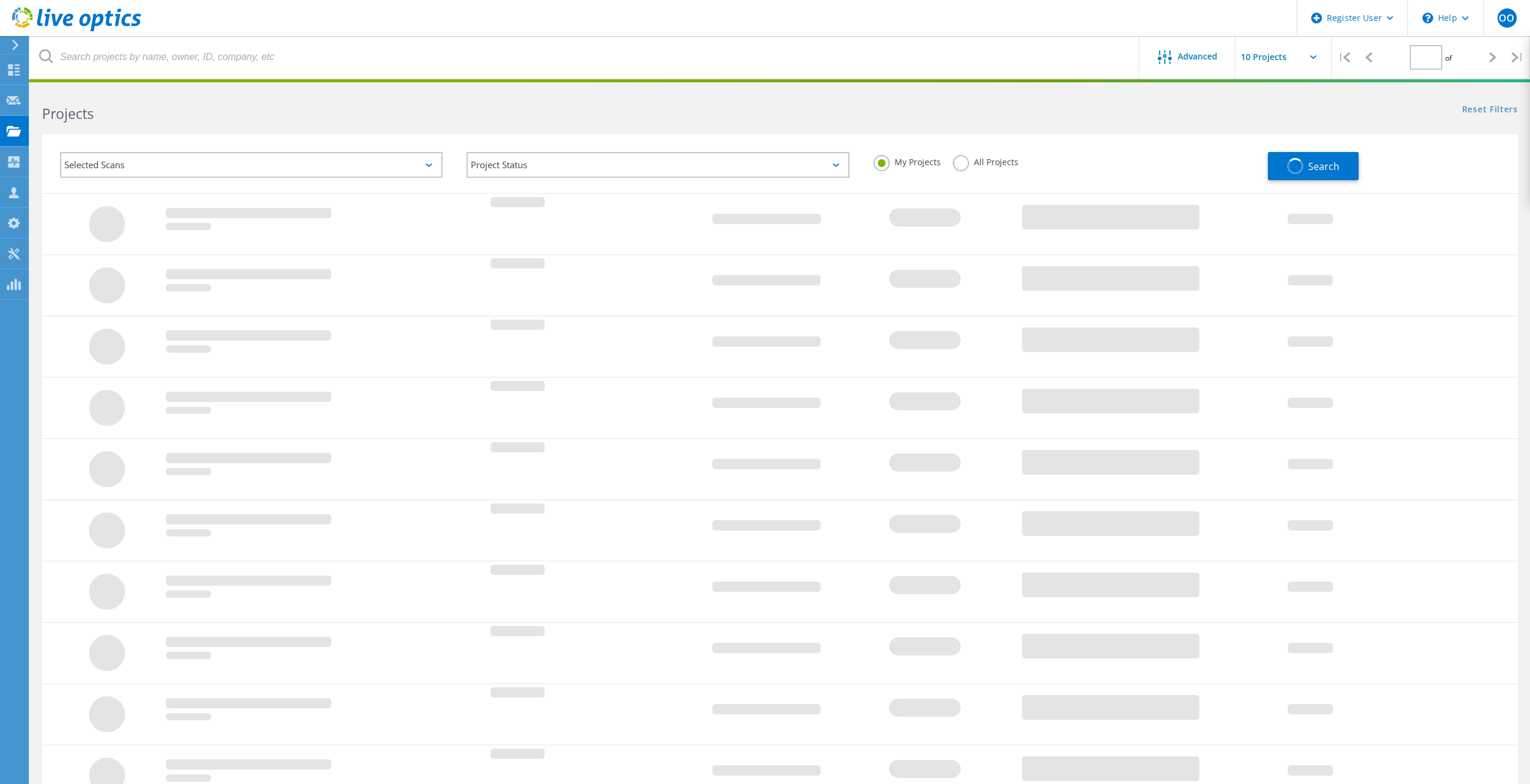
type input "1"
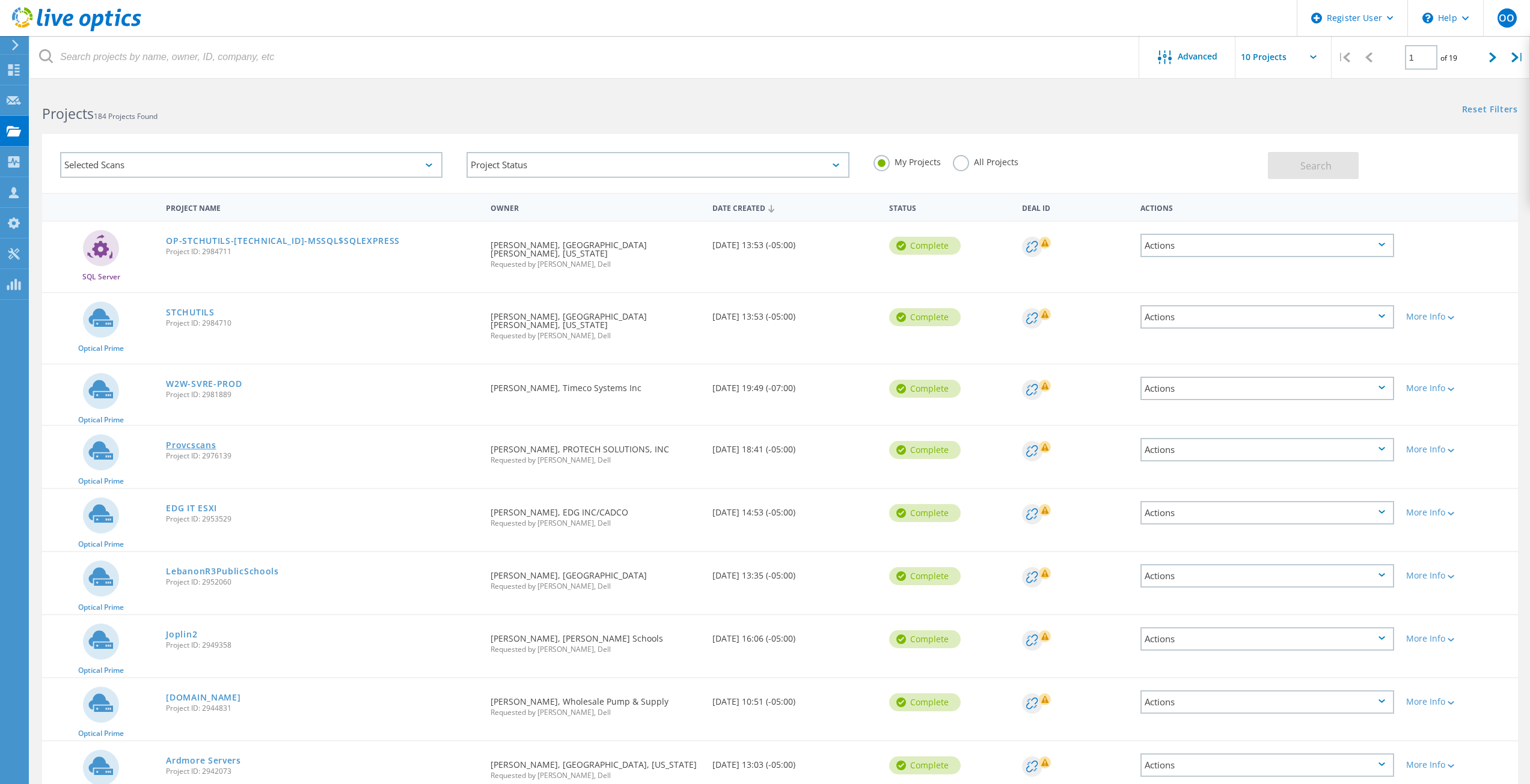
click at [190, 441] on link "Provcscans" at bounding box center [191, 445] width 50 height 8
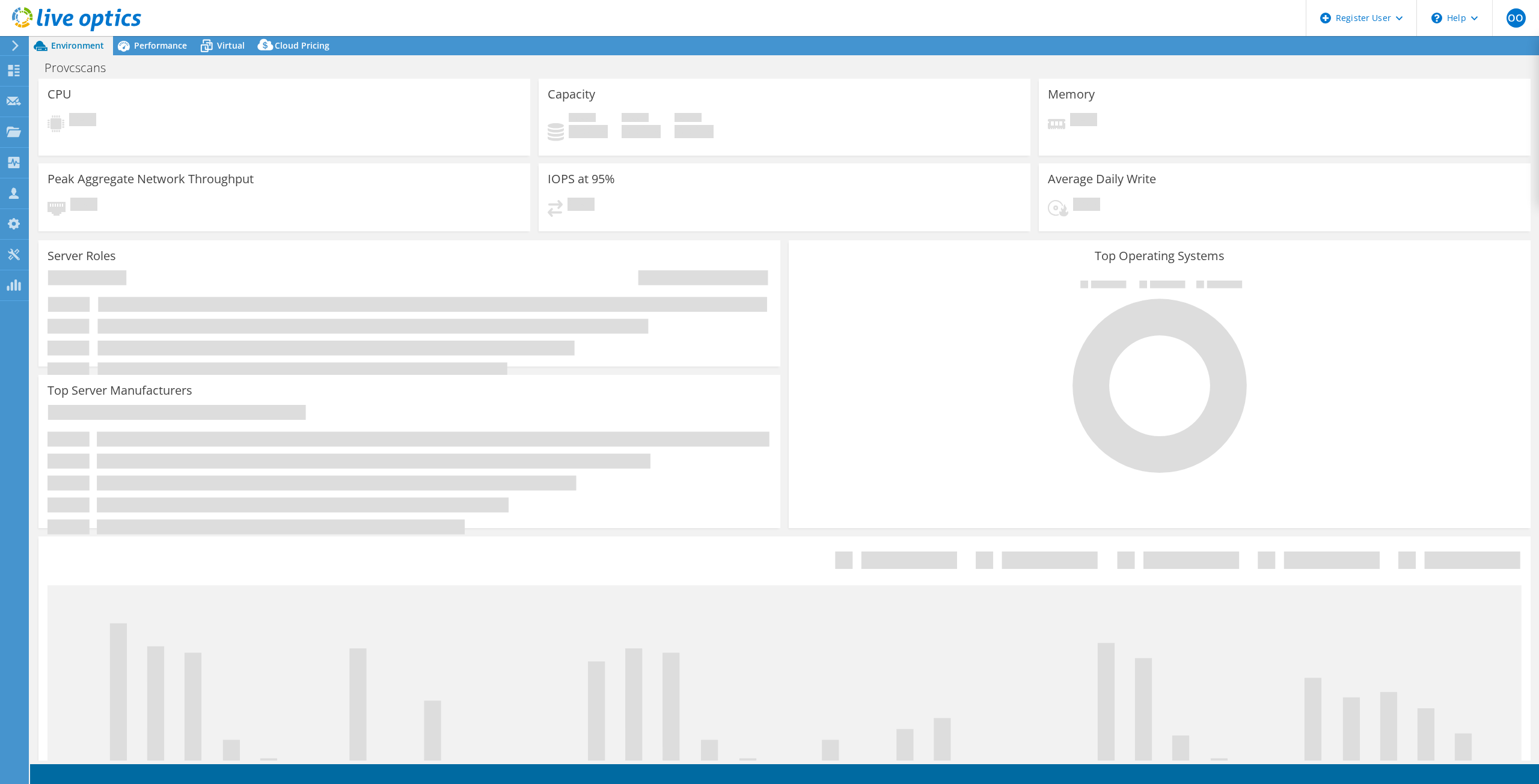
select select "USD"
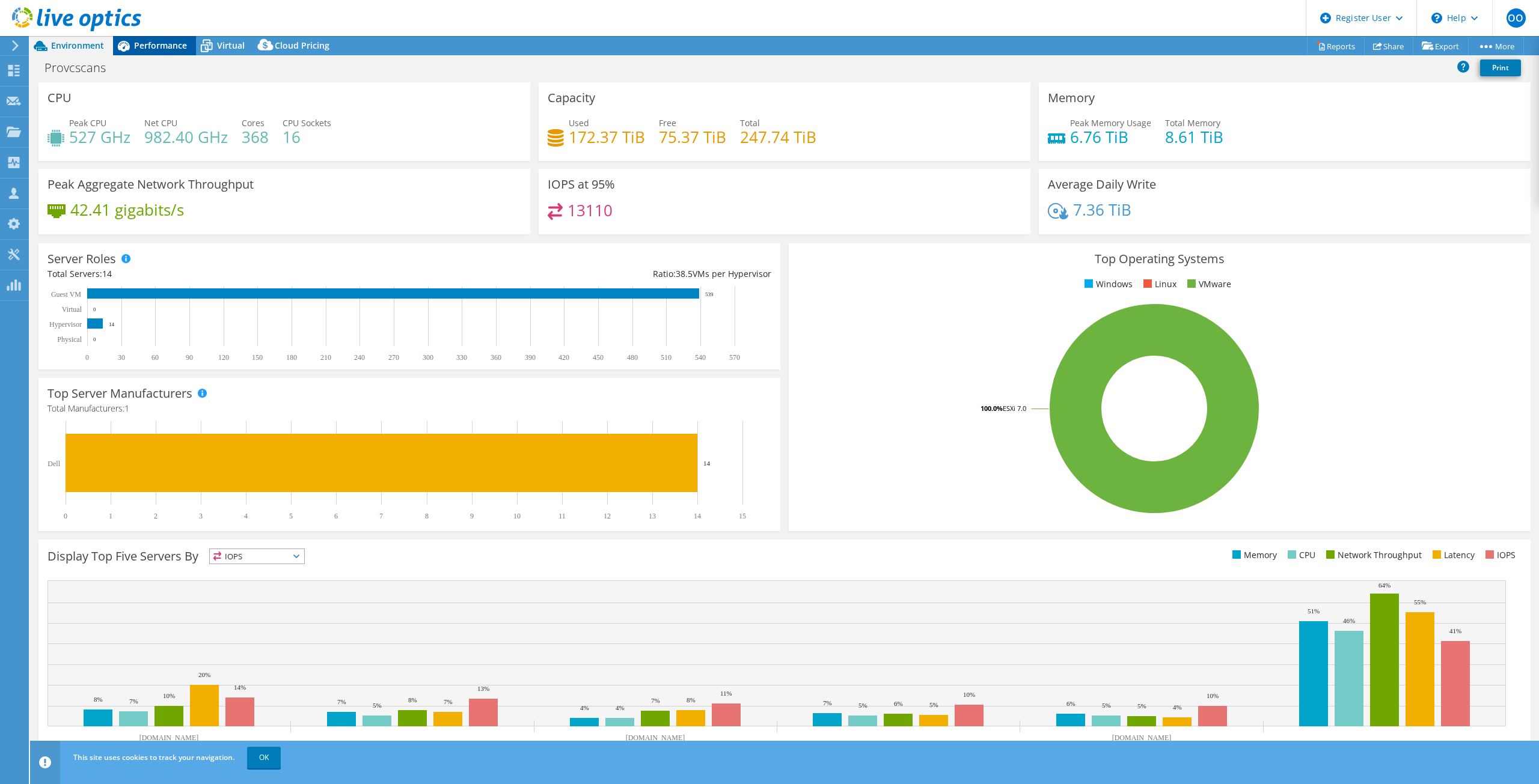
click at [158, 40] on span "Performance" at bounding box center [160, 45] width 53 height 11
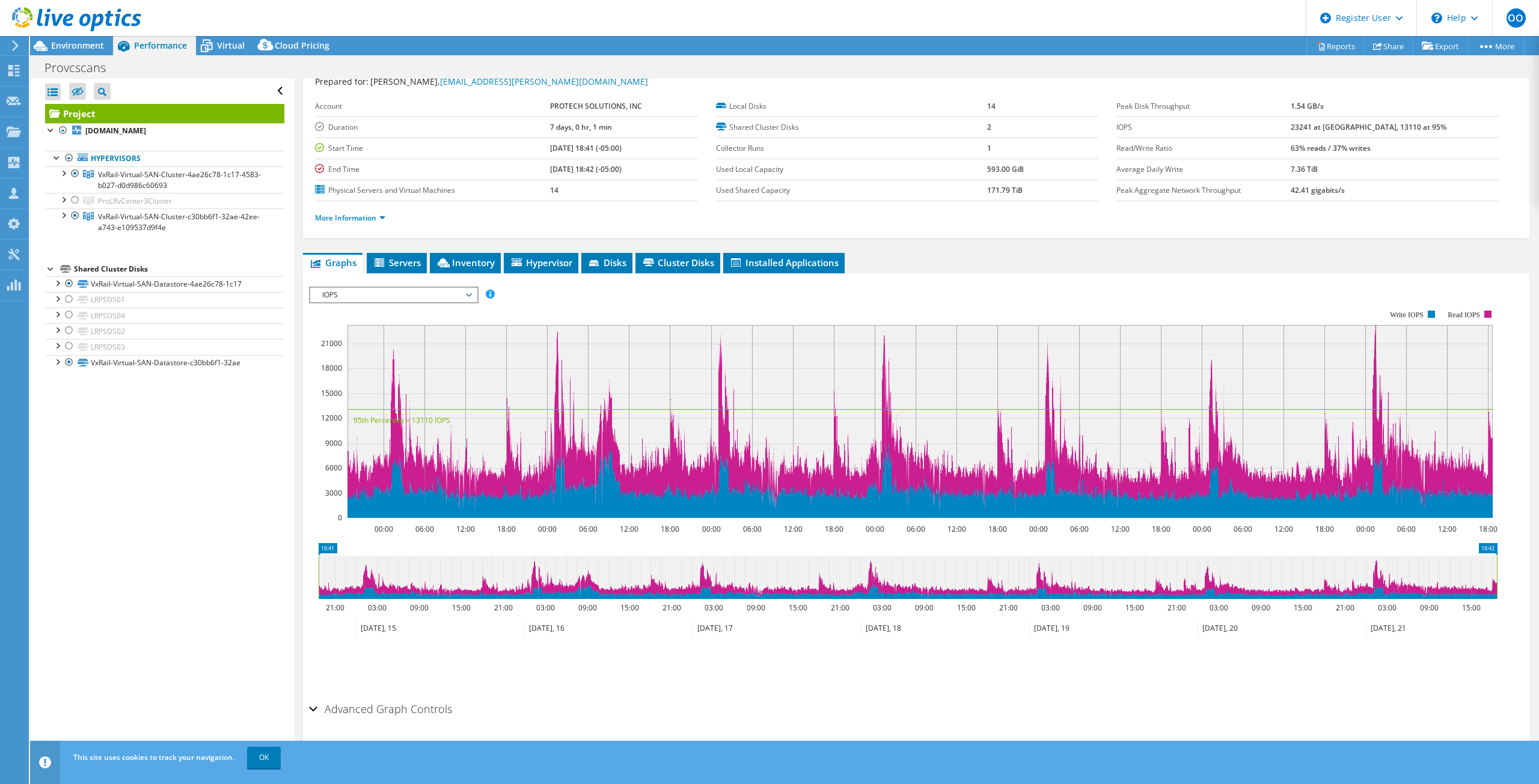
scroll to position [59, 0]
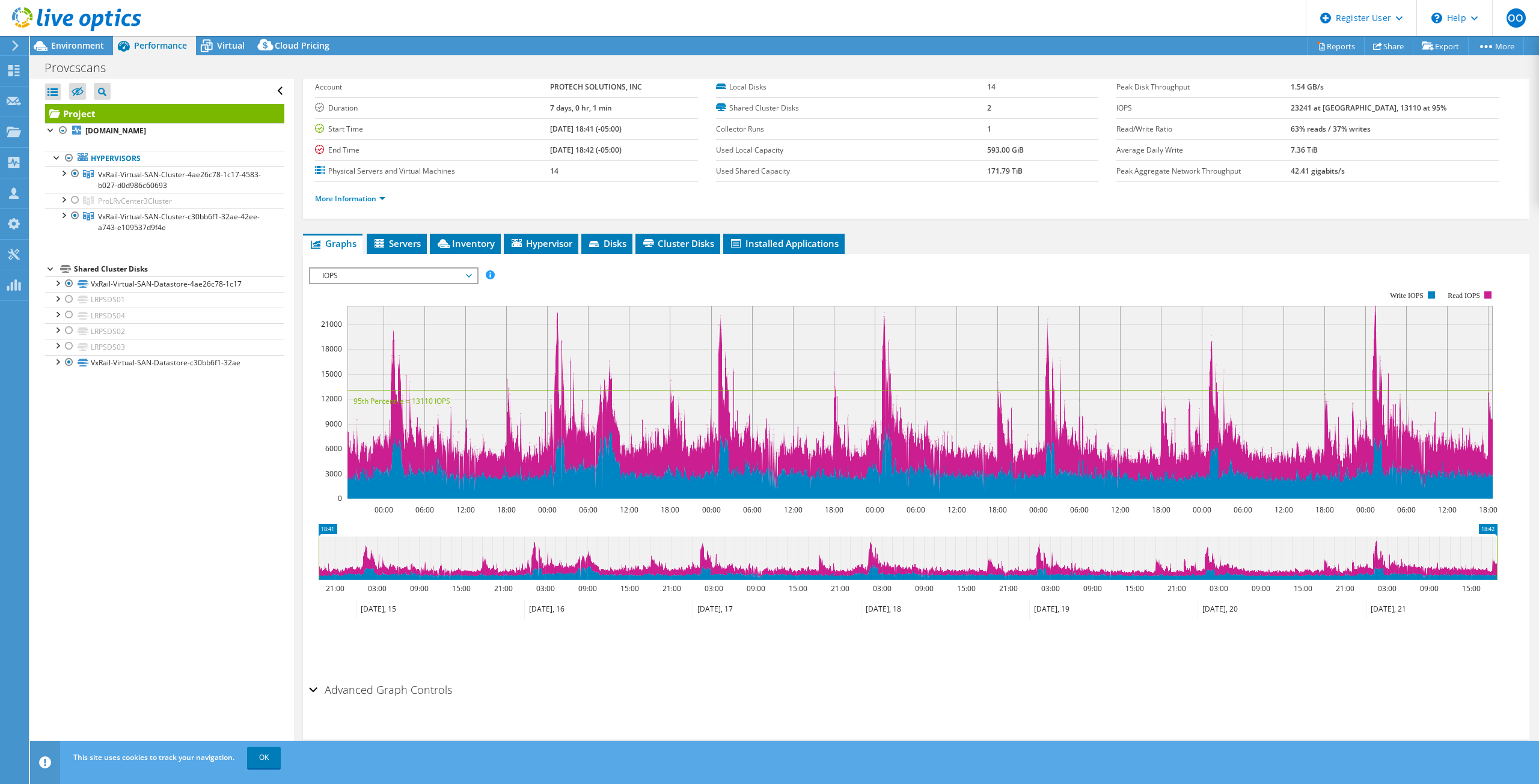
click at [440, 276] on span "IOPS" at bounding box center [393, 276] width 155 height 14
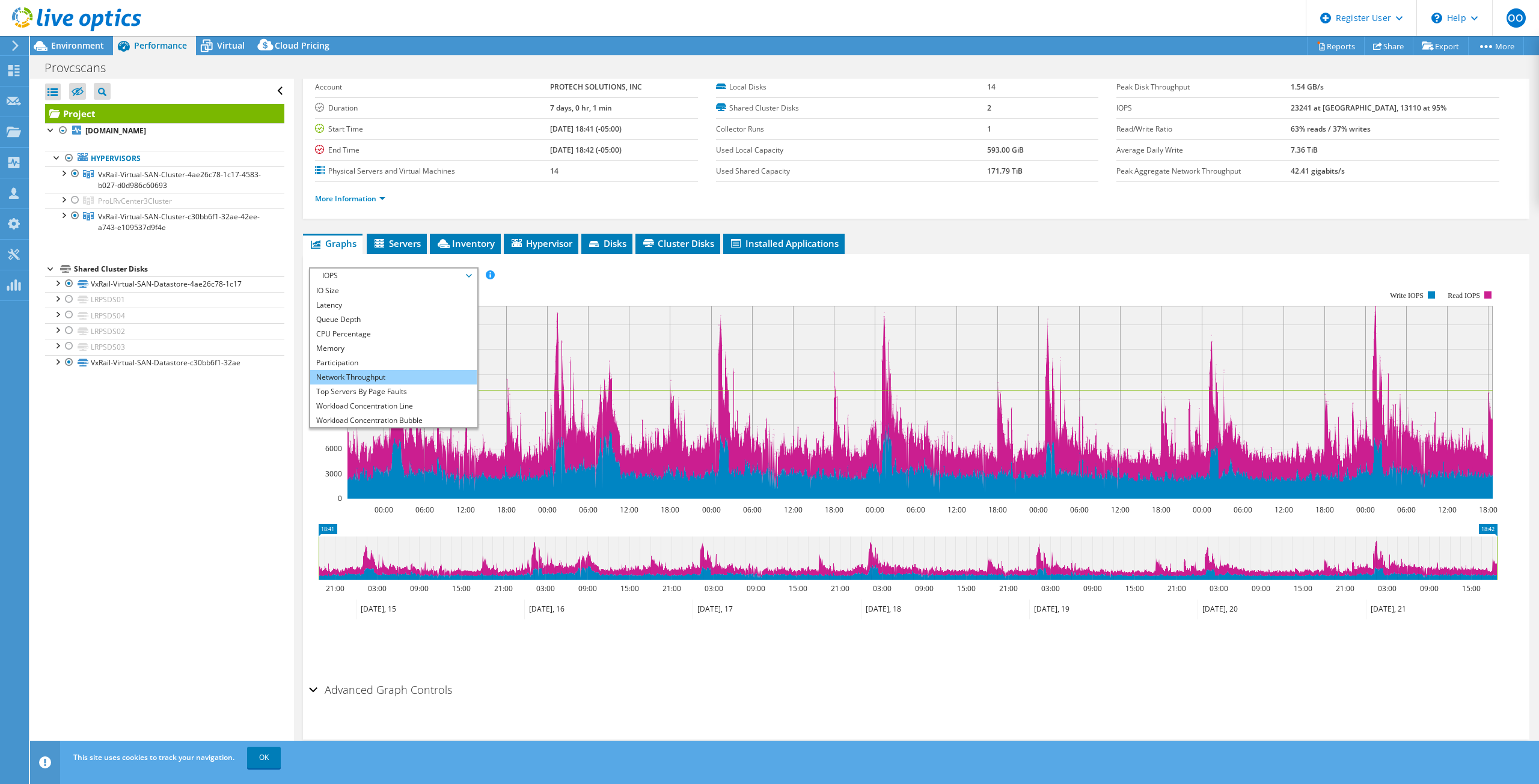
scroll to position [43, 0]
click at [382, 416] on li "All" at bounding box center [393, 419] width 166 height 14
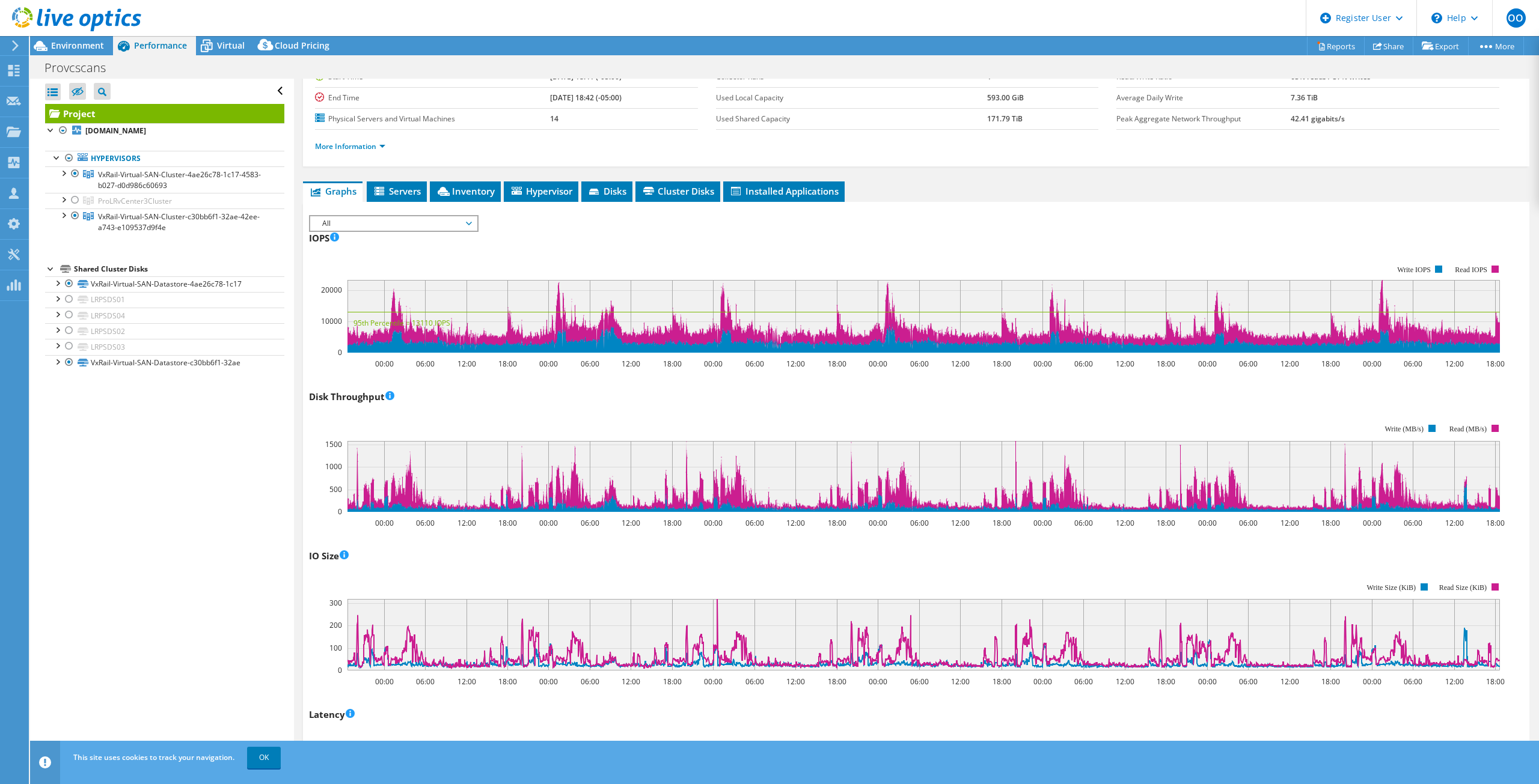
scroll to position [180, 0]
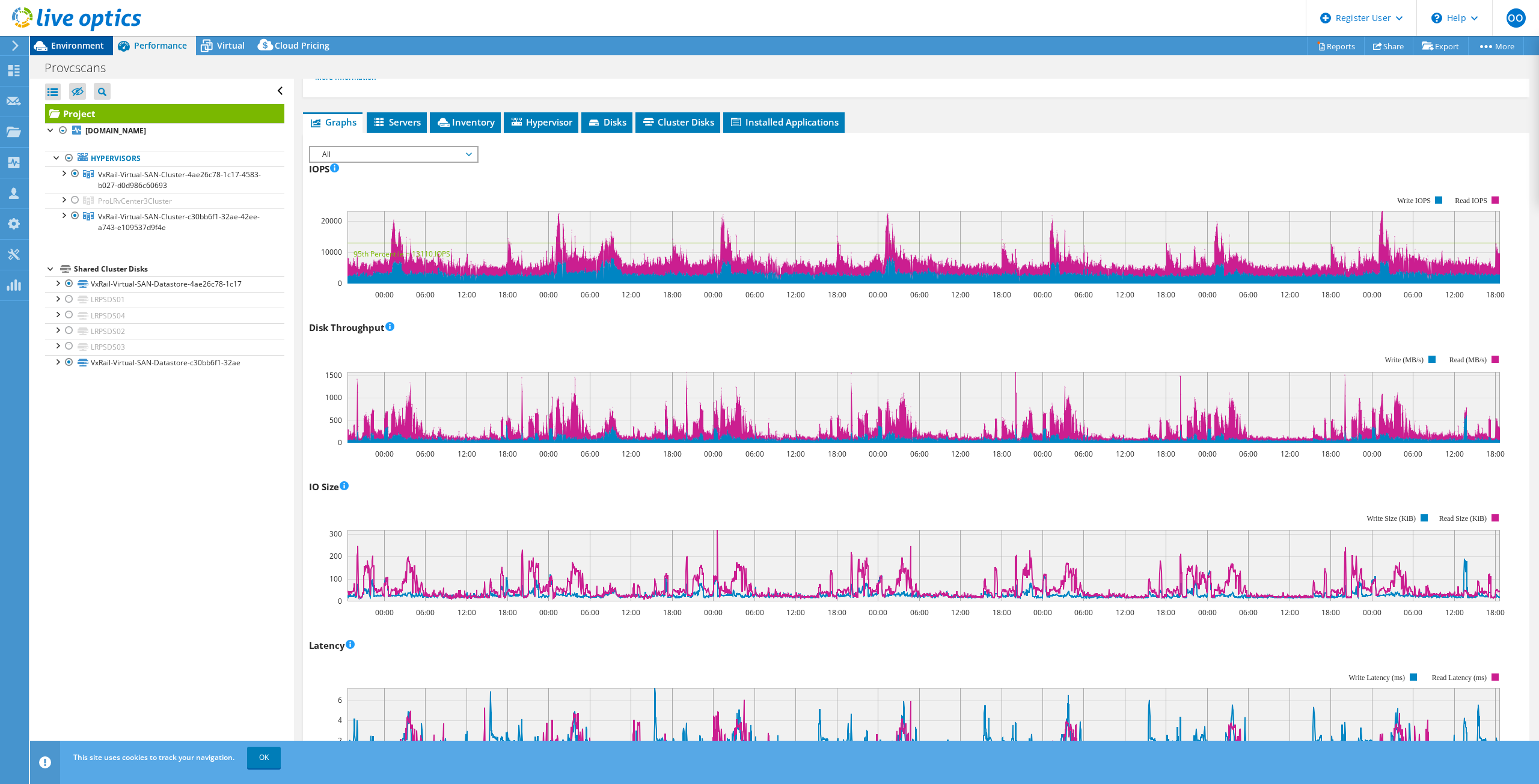
click at [86, 50] on span "Environment" at bounding box center [78, 45] width 53 height 11
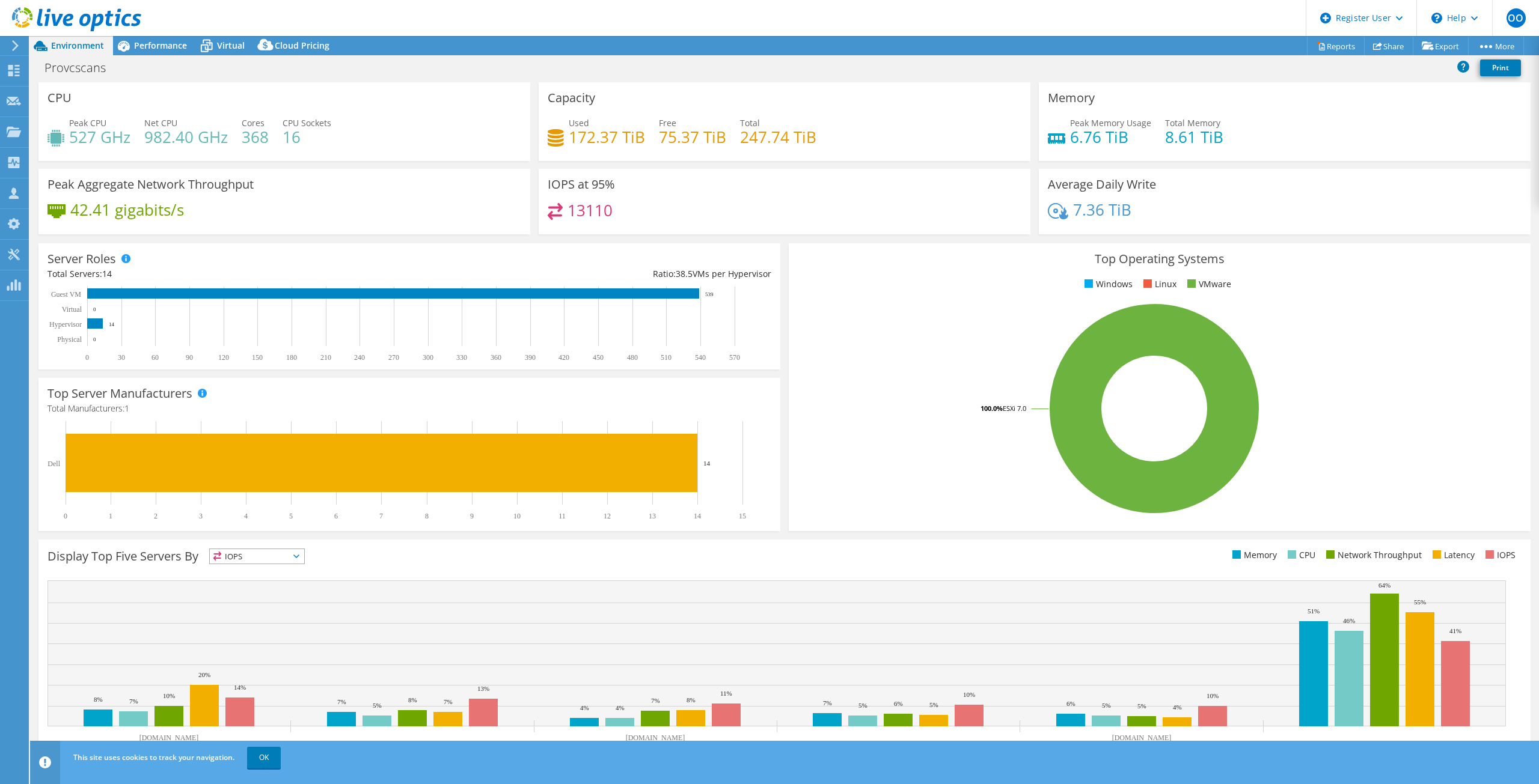
scroll to position [18, 0]
